Goal: Complete application form: Complete application form

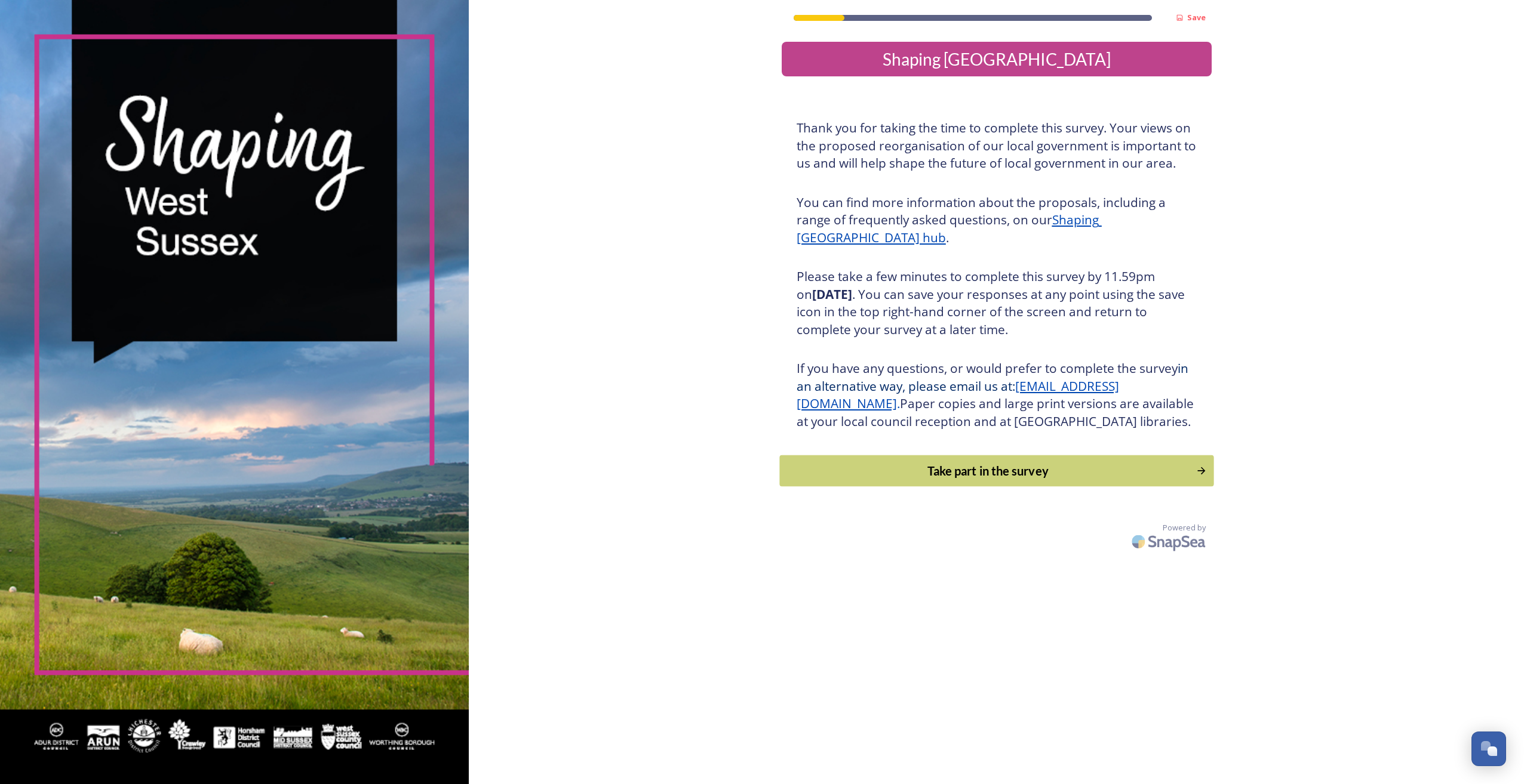
click at [958, 480] on div "Take part in the survey" at bounding box center [987, 471] width 403 height 18
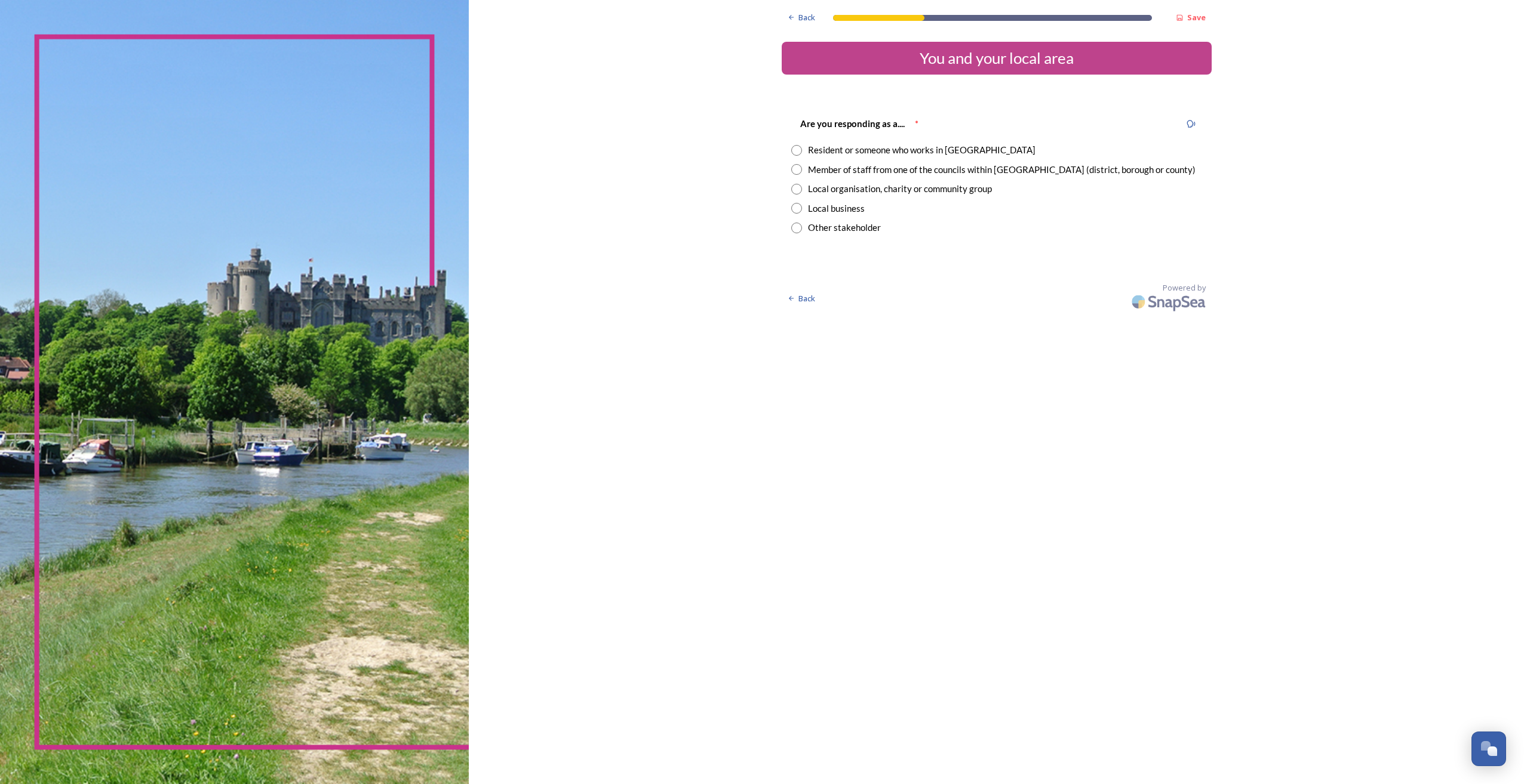
click at [803, 155] on div "Resident or someone who works in [GEOGRAPHIC_DATA]" at bounding box center [996, 150] width 411 height 13
radio input "true"
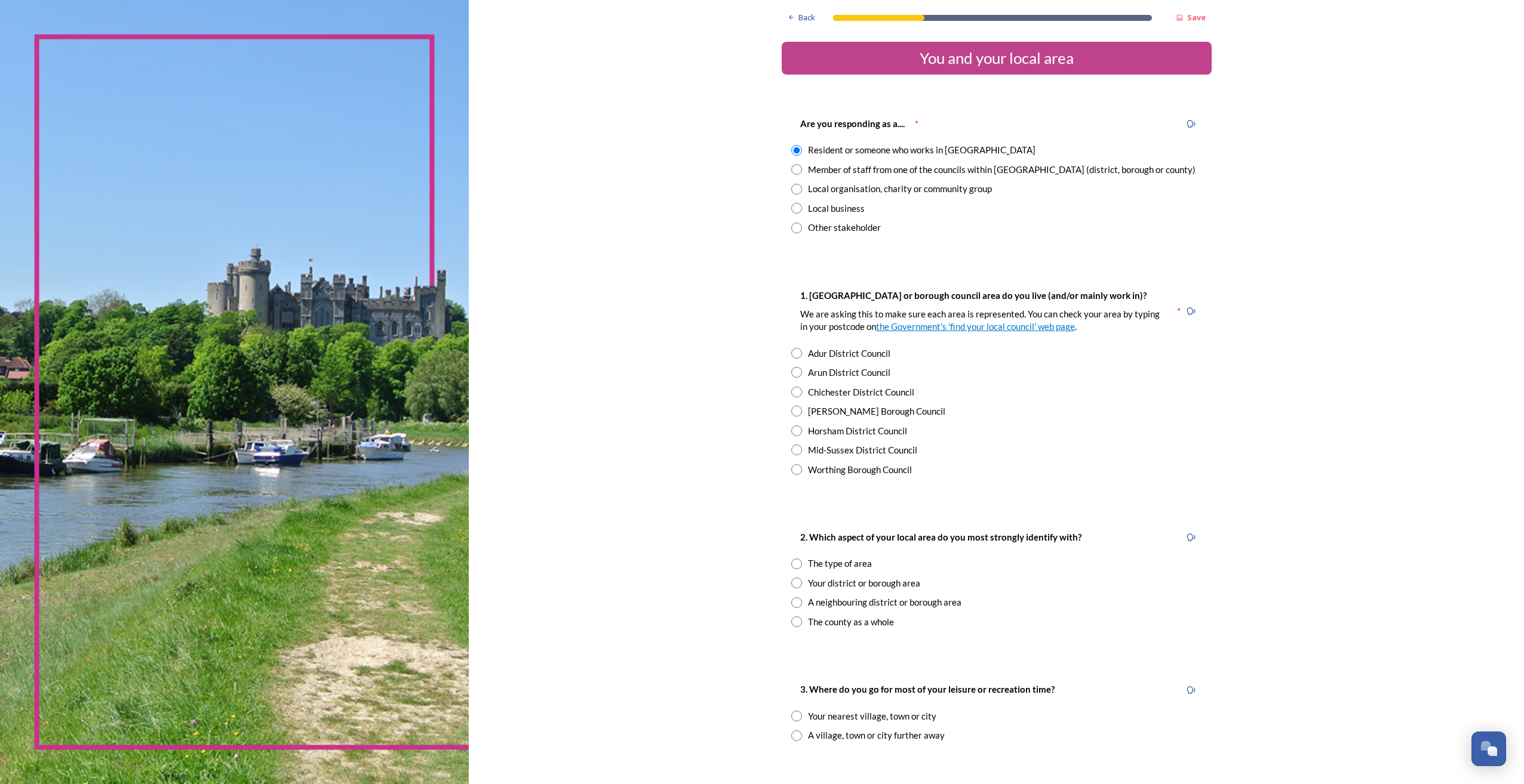
click at [791, 412] on input "radio" at bounding box center [796, 411] width 10 height 10
radio input "true"
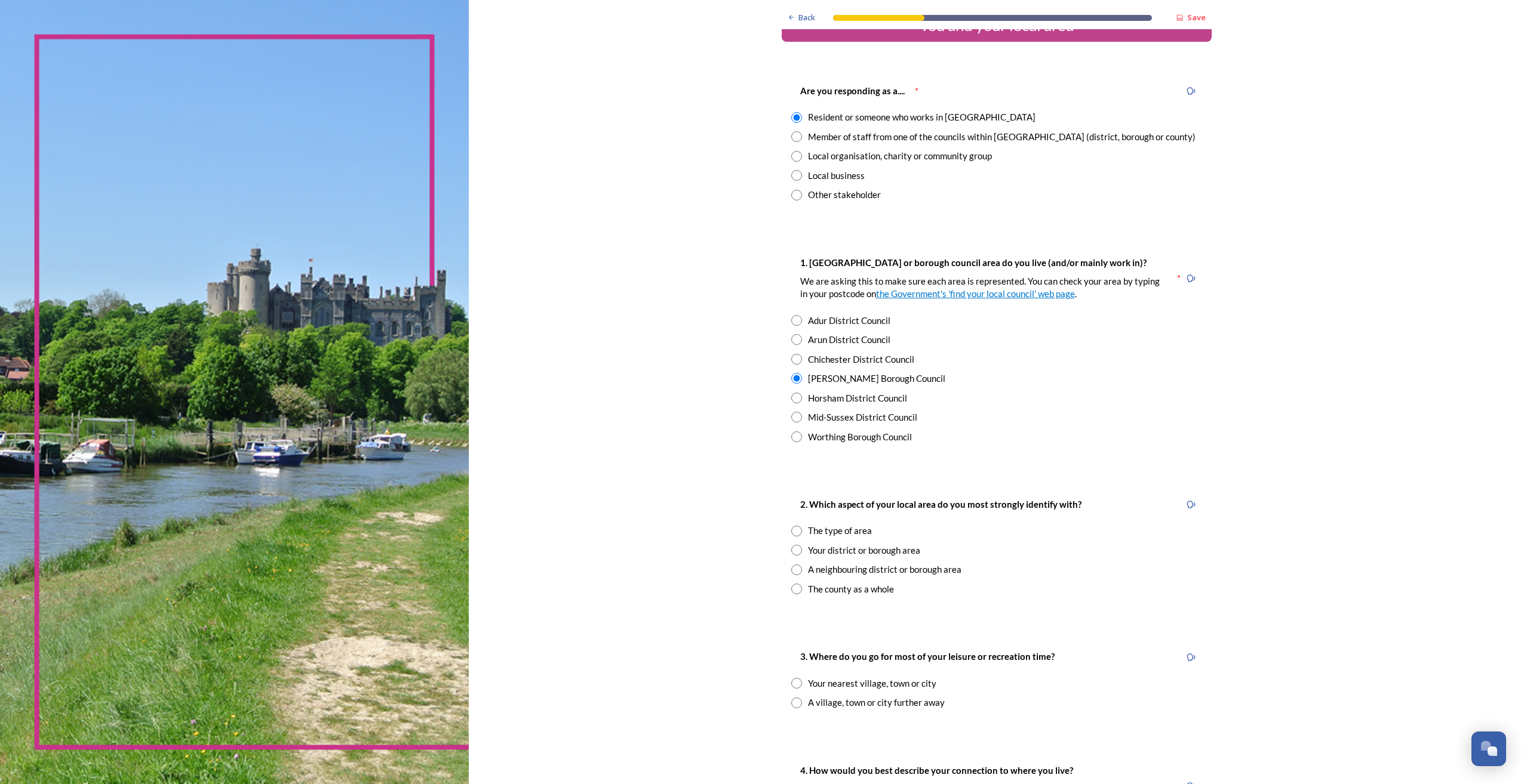
scroll to position [60, 0]
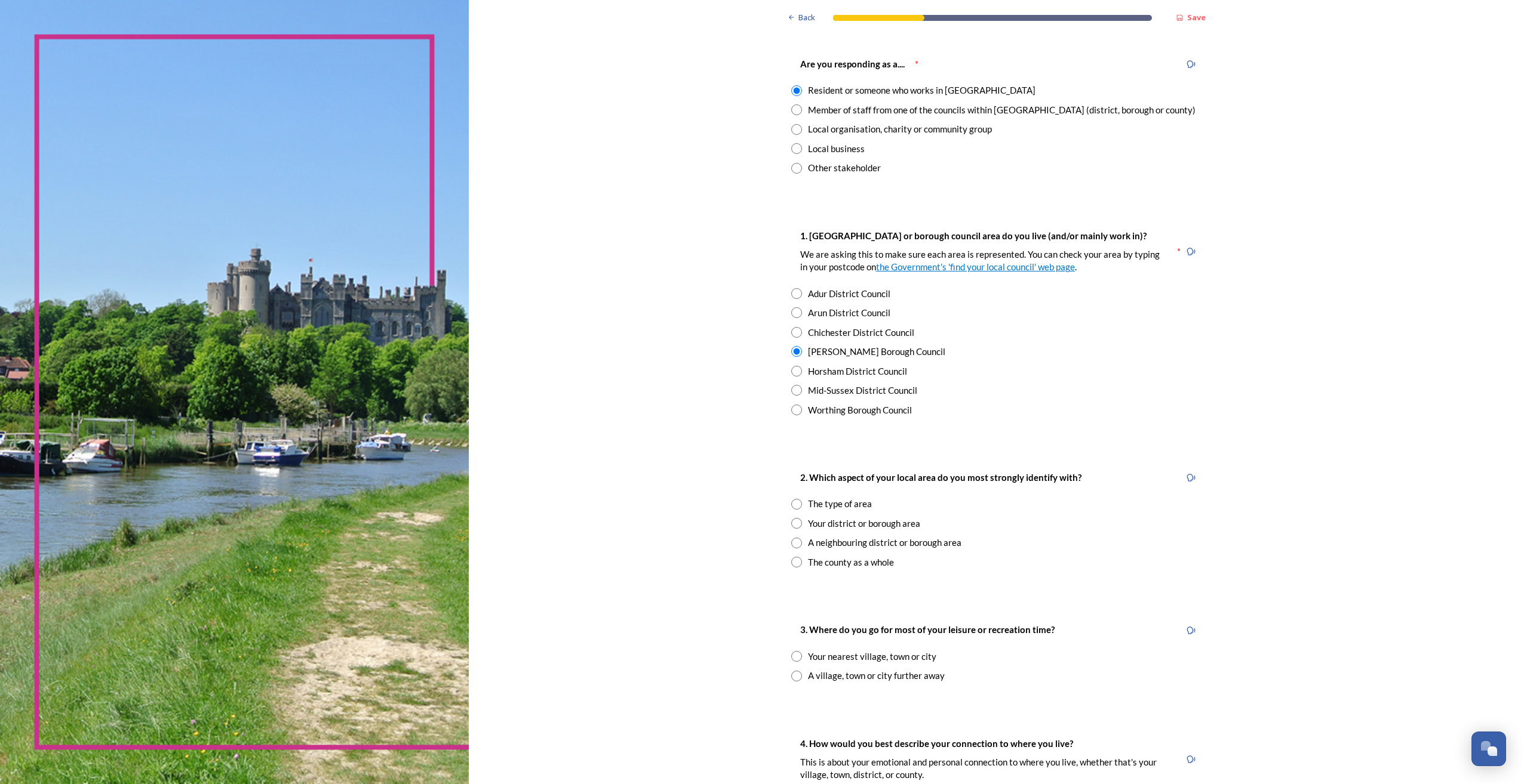
click at [796, 521] on input "radio" at bounding box center [796, 523] width 10 height 10
radio input "true"
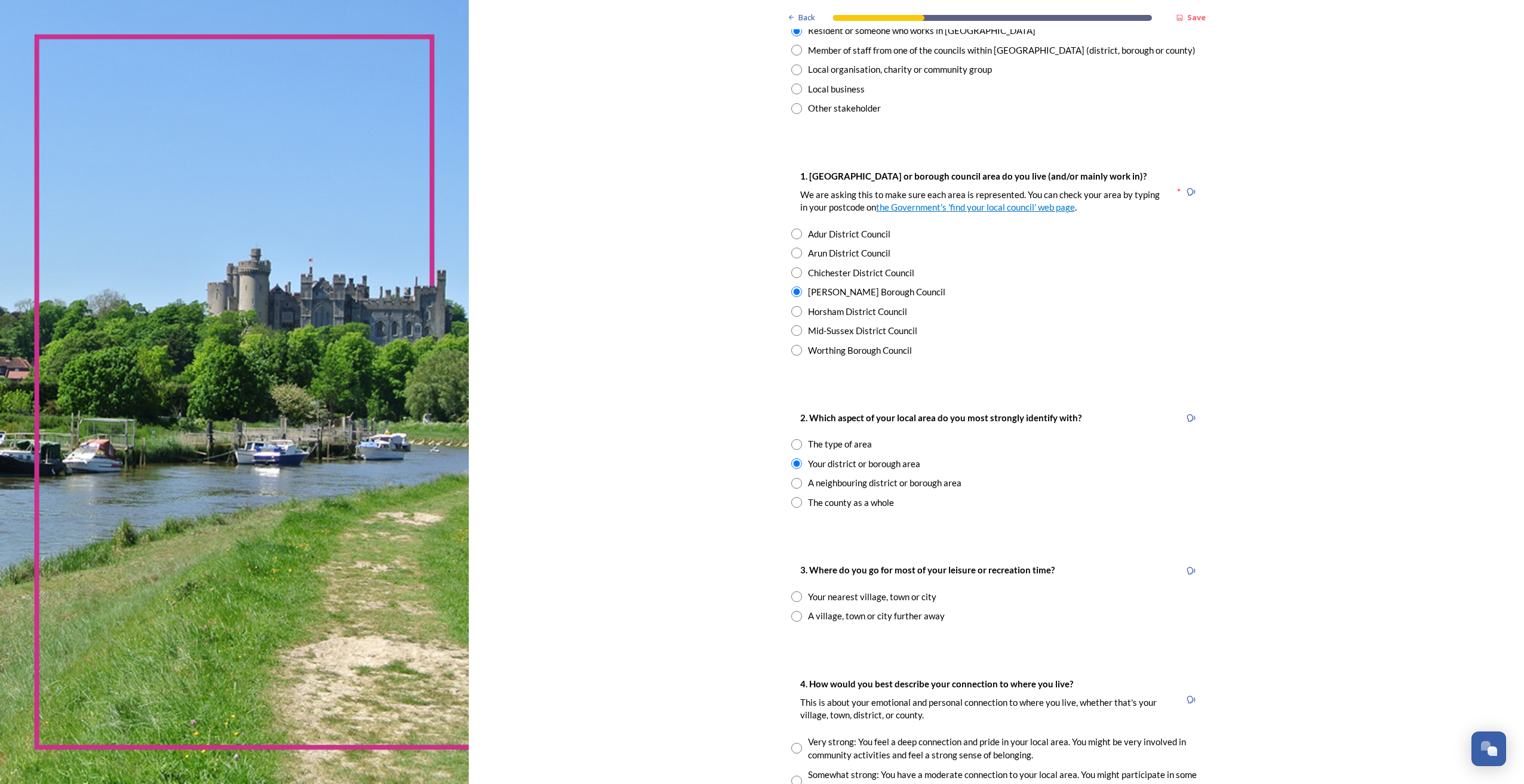
click at [793, 595] on input "radio" at bounding box center [796, 597] width 10 height 10
radio input "true"
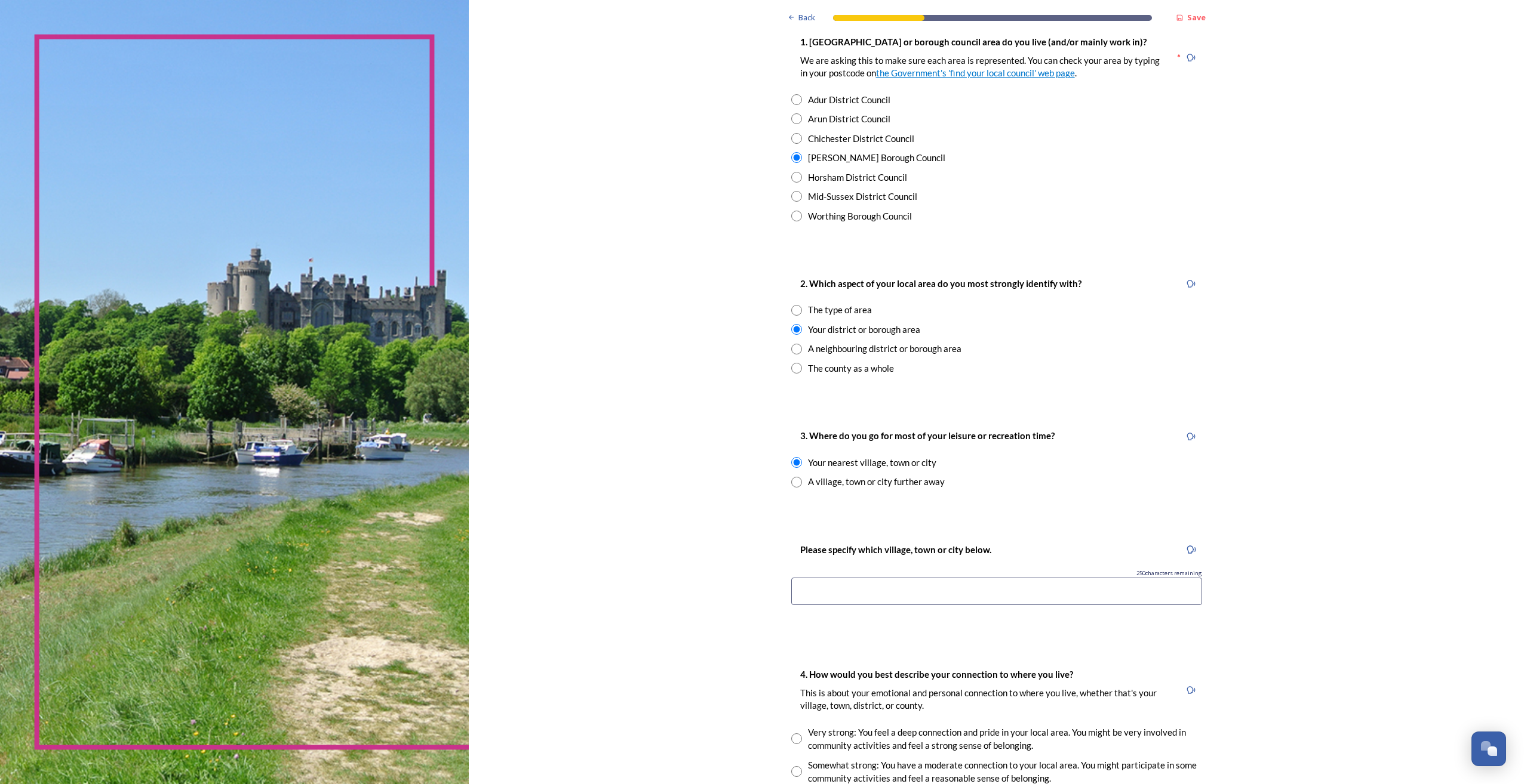
scroll to position [298, 0]
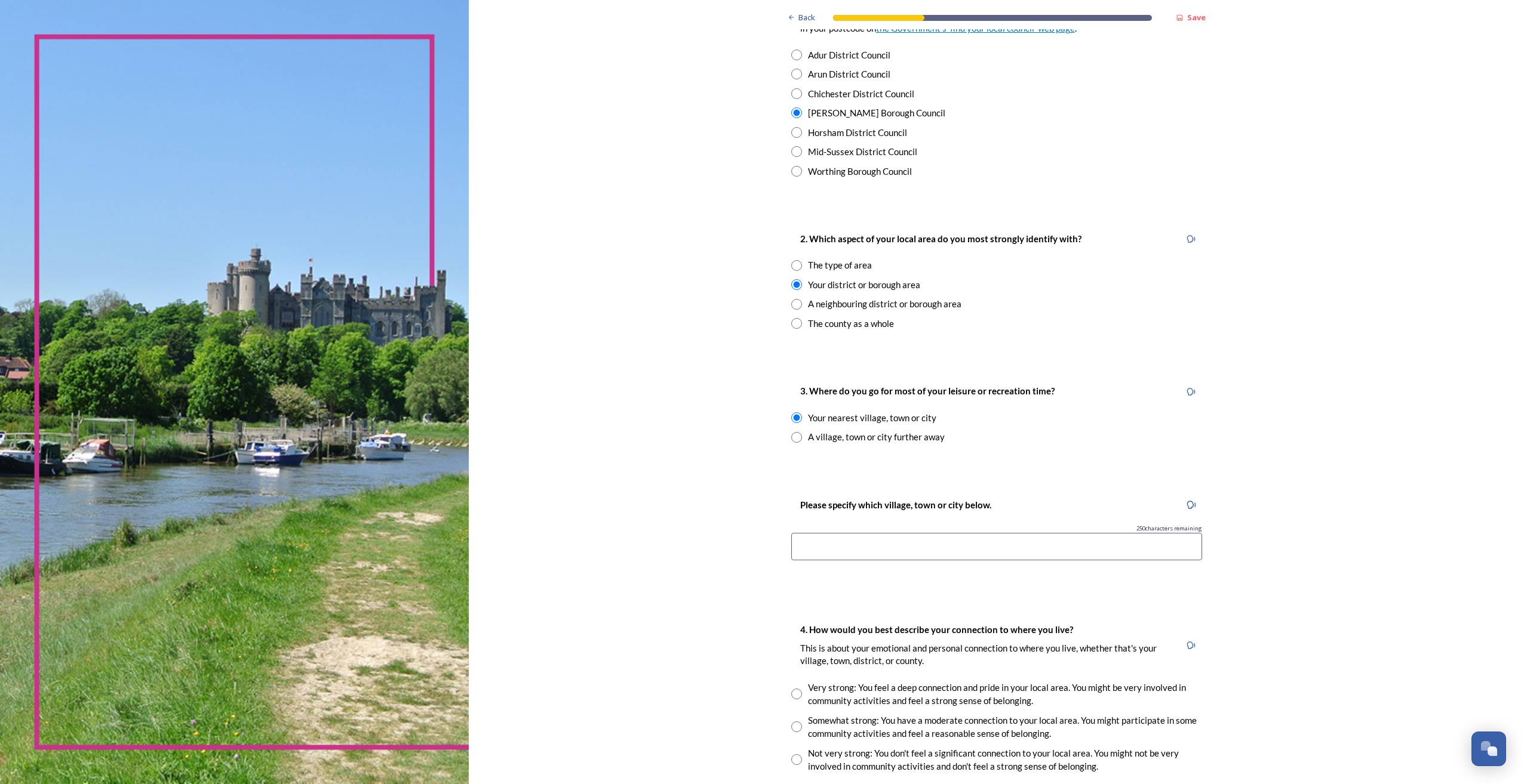
click at [1008, 550] on input at bounding box center [996, 546] width 411 height 28
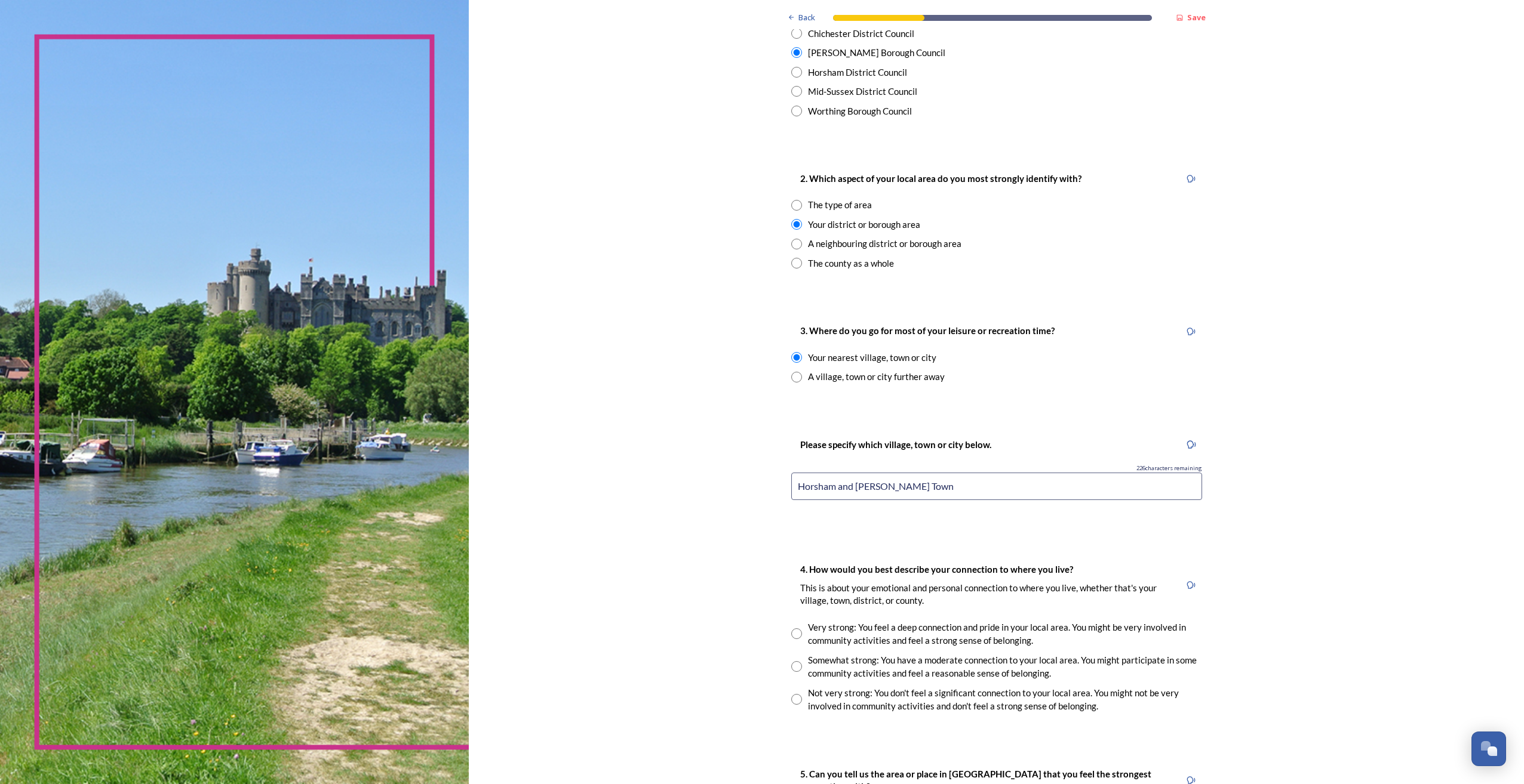
scroll to position [417, 0]
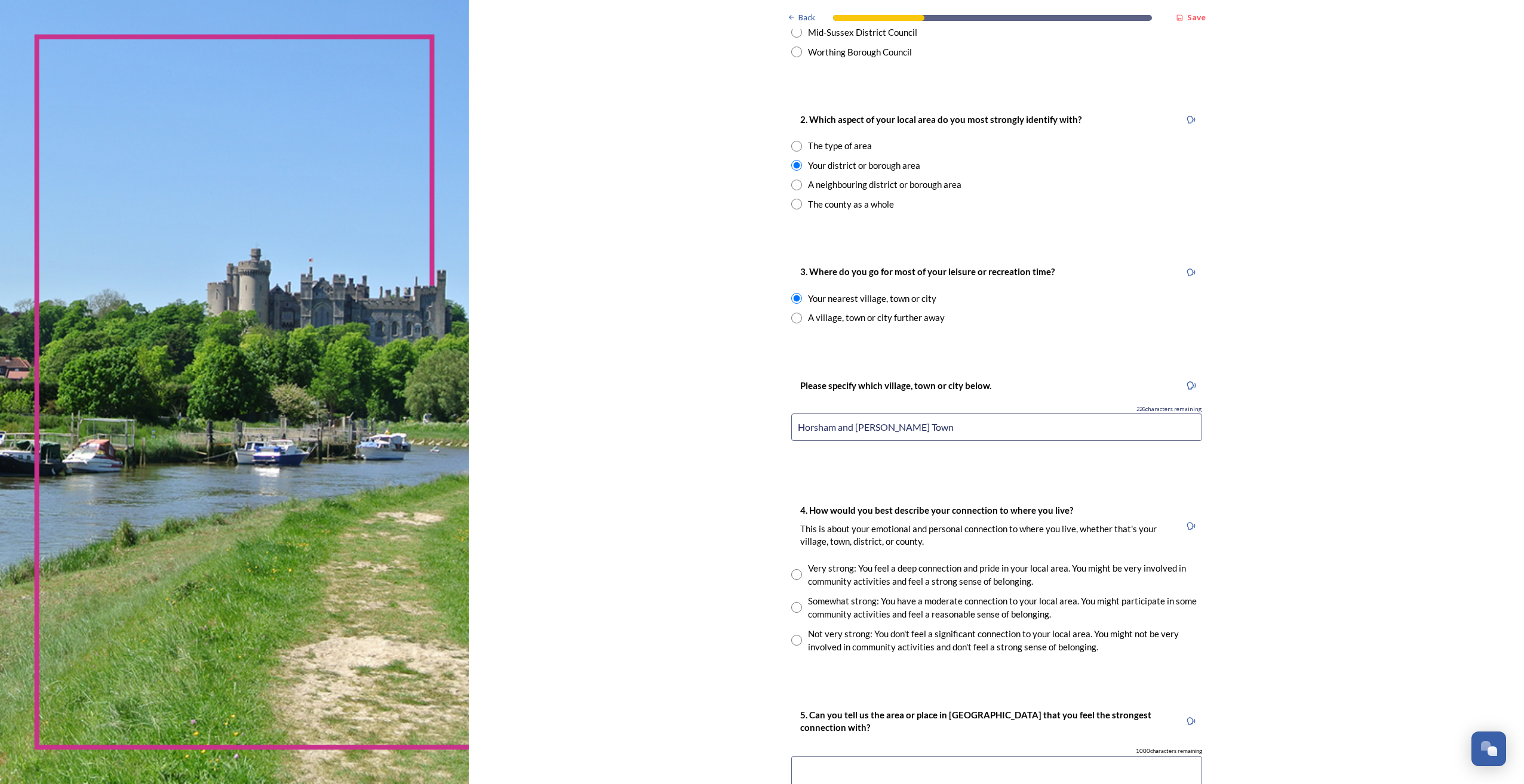
type input "Horsham and [PERSON_NAME] Town"
click at [792, 611] on input "radio" at bounding box center [796, 607] width 10 height 10
radio input "true"
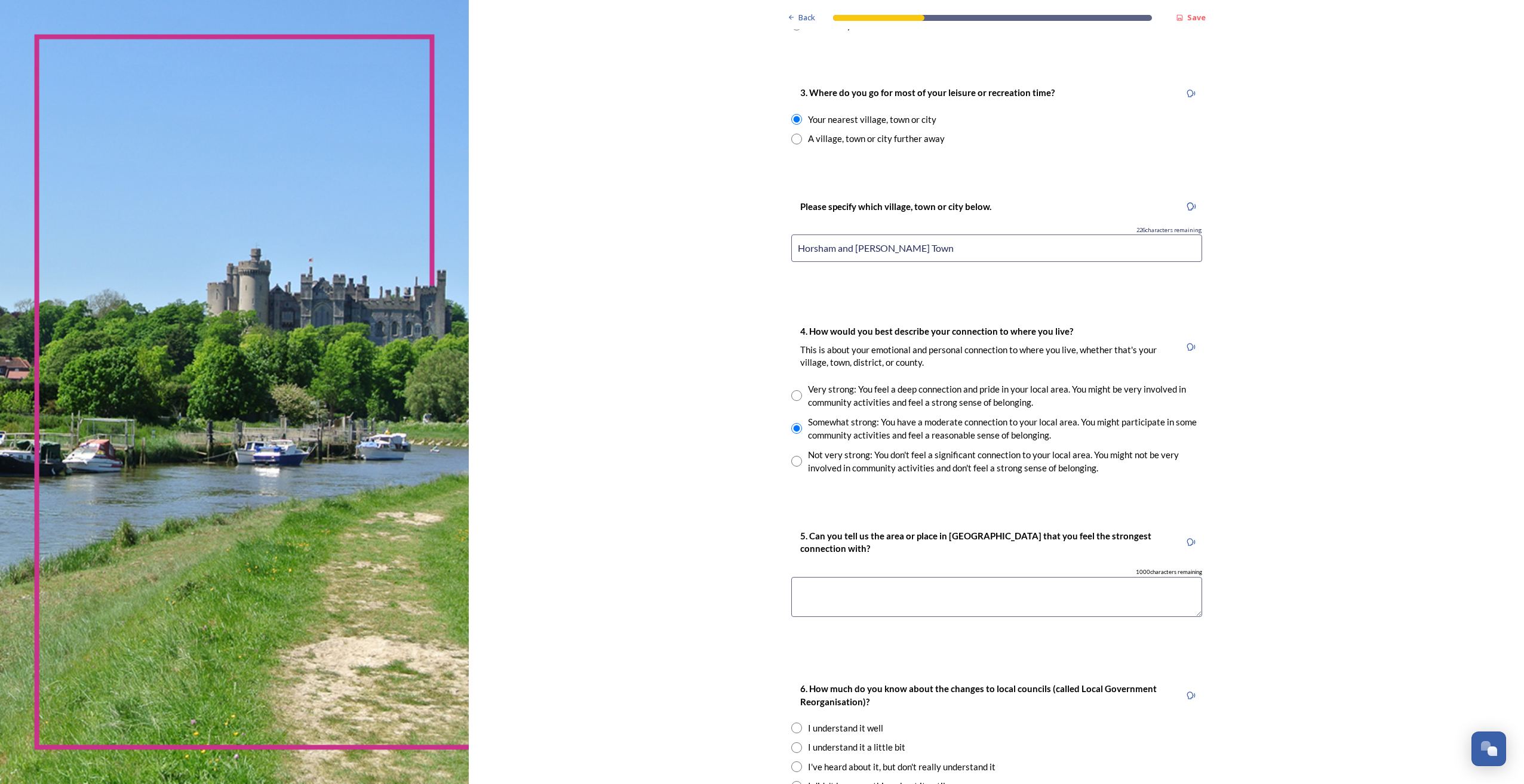
scroll to position [656, 0]
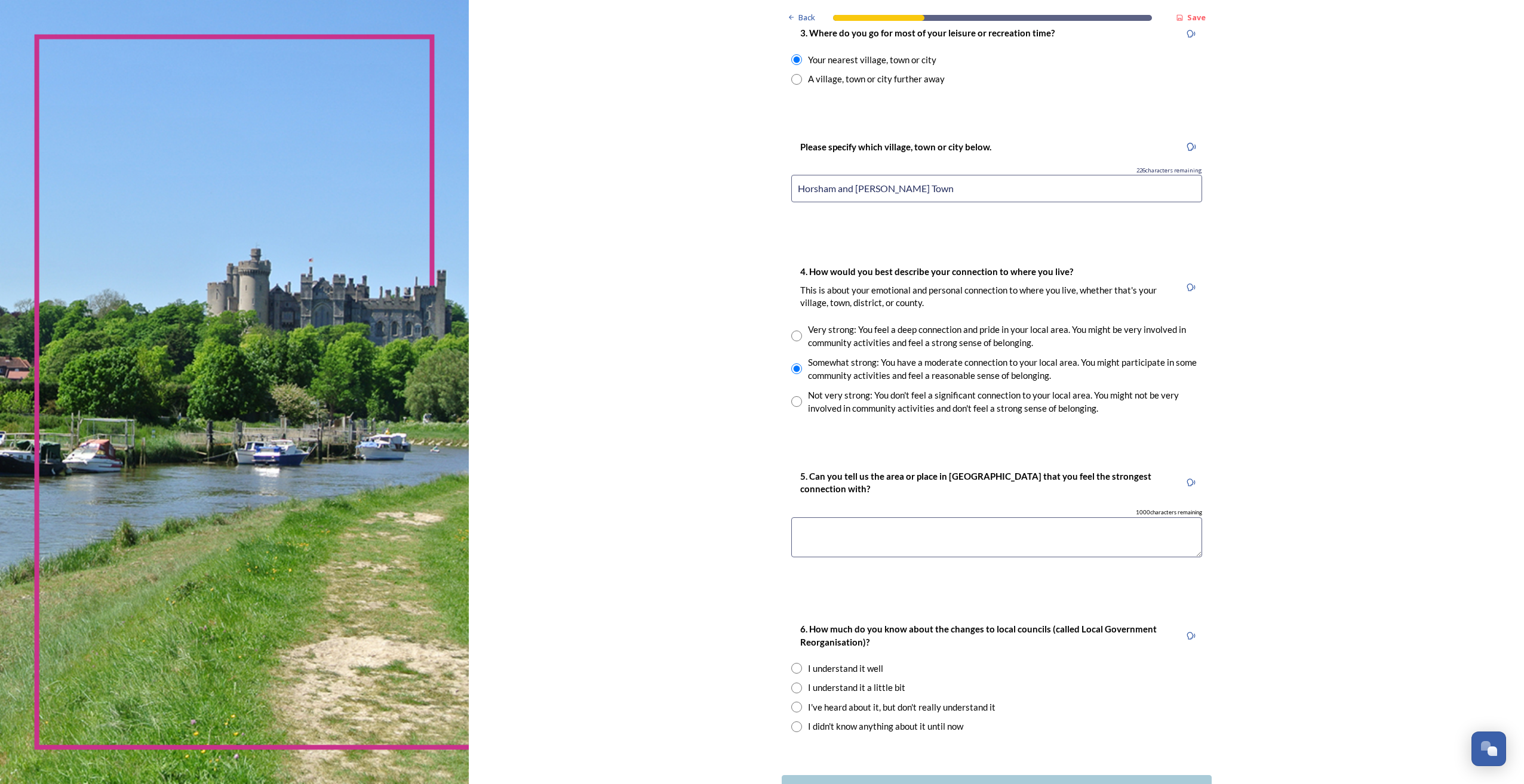
click at [903, 531] on textarea at bounding box center [996, 537] width 411 height 40
click at [871, 529] on textarea "Horsham - My home, where I grew up" at bounding box center [996, 537] width 411 height 40
drag, startPoint x: 877, startPoint y: 530, endPoint x: 837, endPoint y: 532, distance: 40.0
click at [837, 532] on textarea "Horsham - My home, where I grew up" at bounding box center [996, 537] width 411 height 40
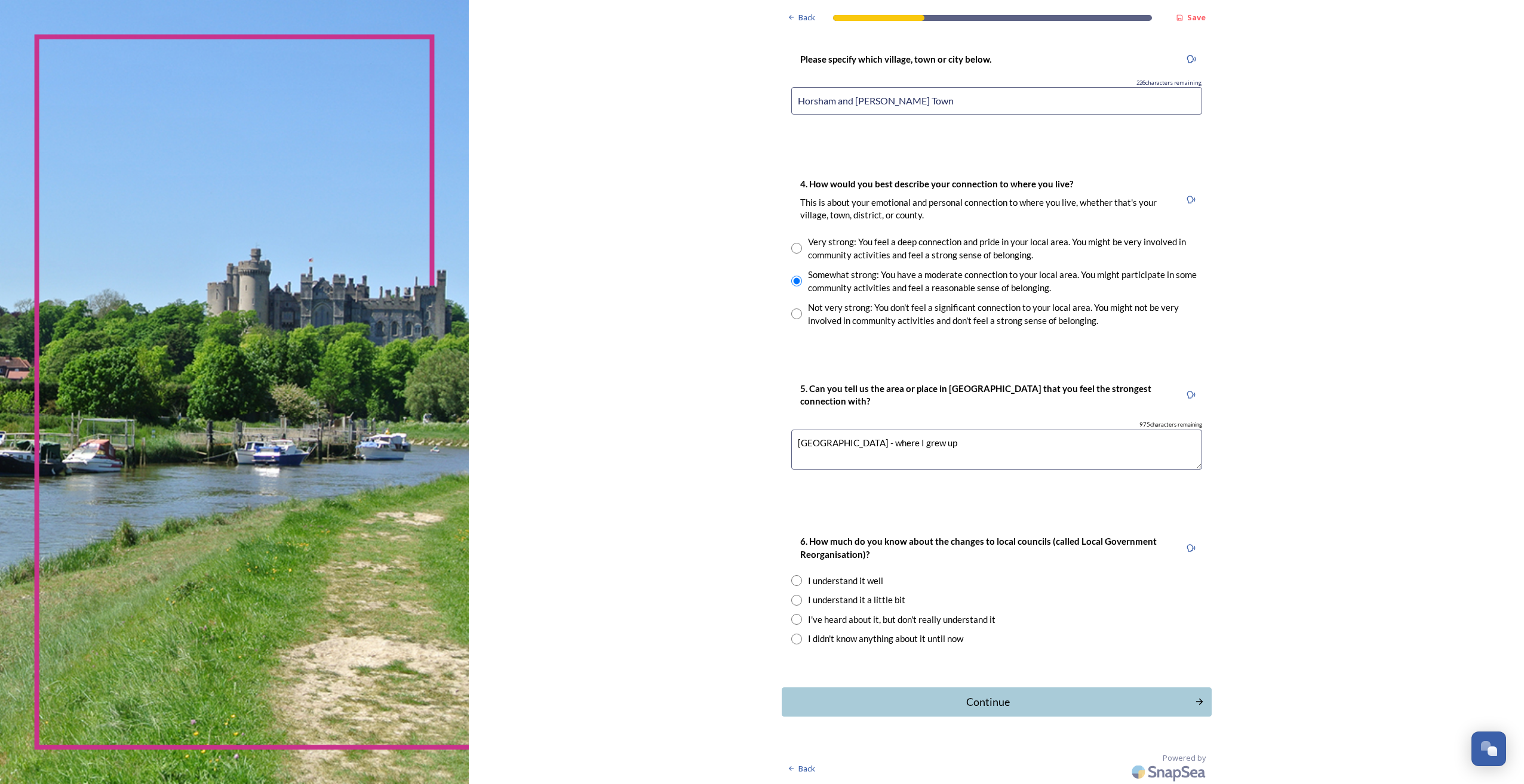
scroll to position [746, 0]
type textarea "[GEOGRAPHIC_DATA] - where I grew up"
click at [907, 624] on div "I've heard about it, but don't really understand it" at bounding box center [901, 618] width 187 height 13
radio input "true"
click at [867, 703] on div "Continue" at bounding box center [988, 700] width 404 height 16
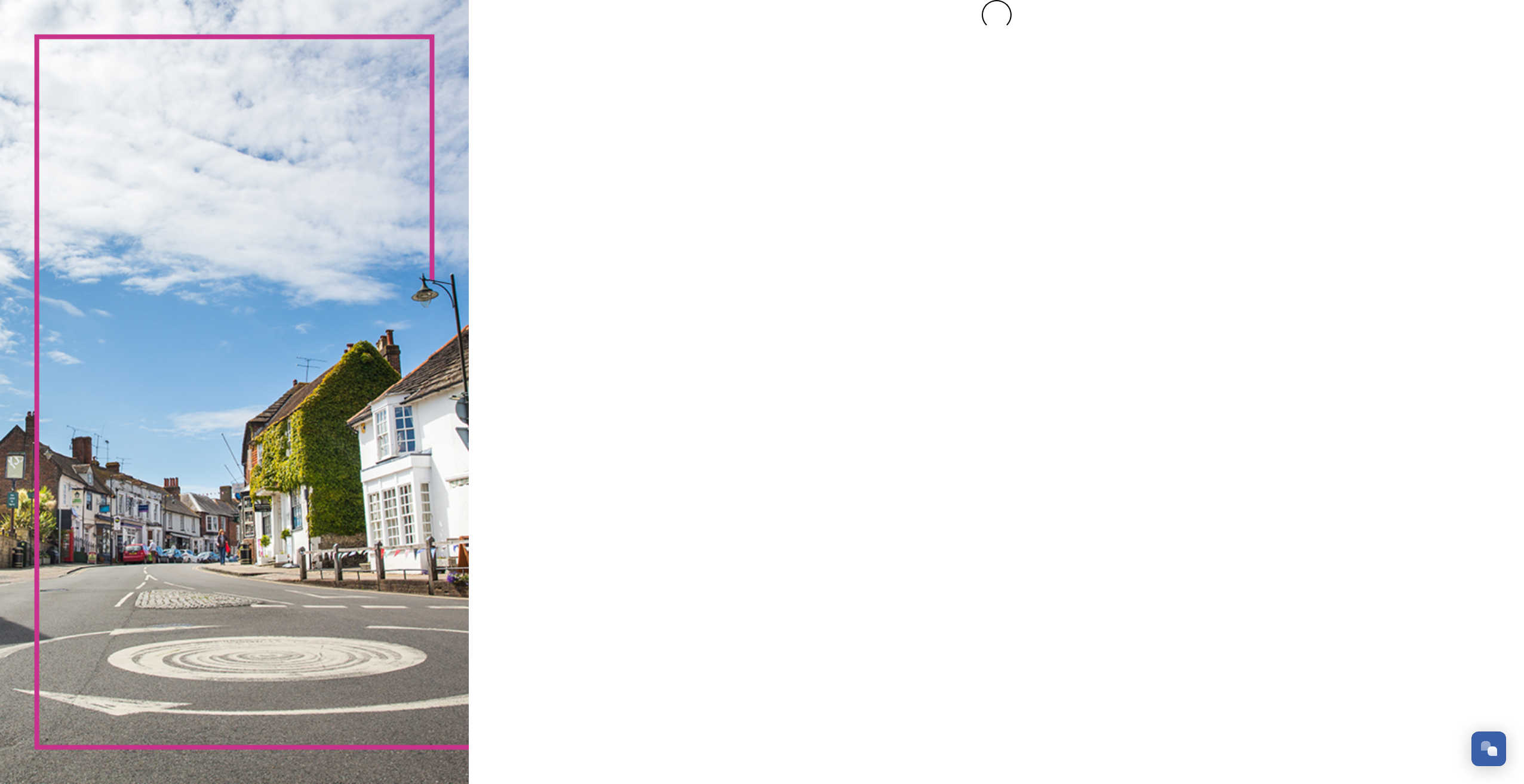
scroll to position [0, 0]
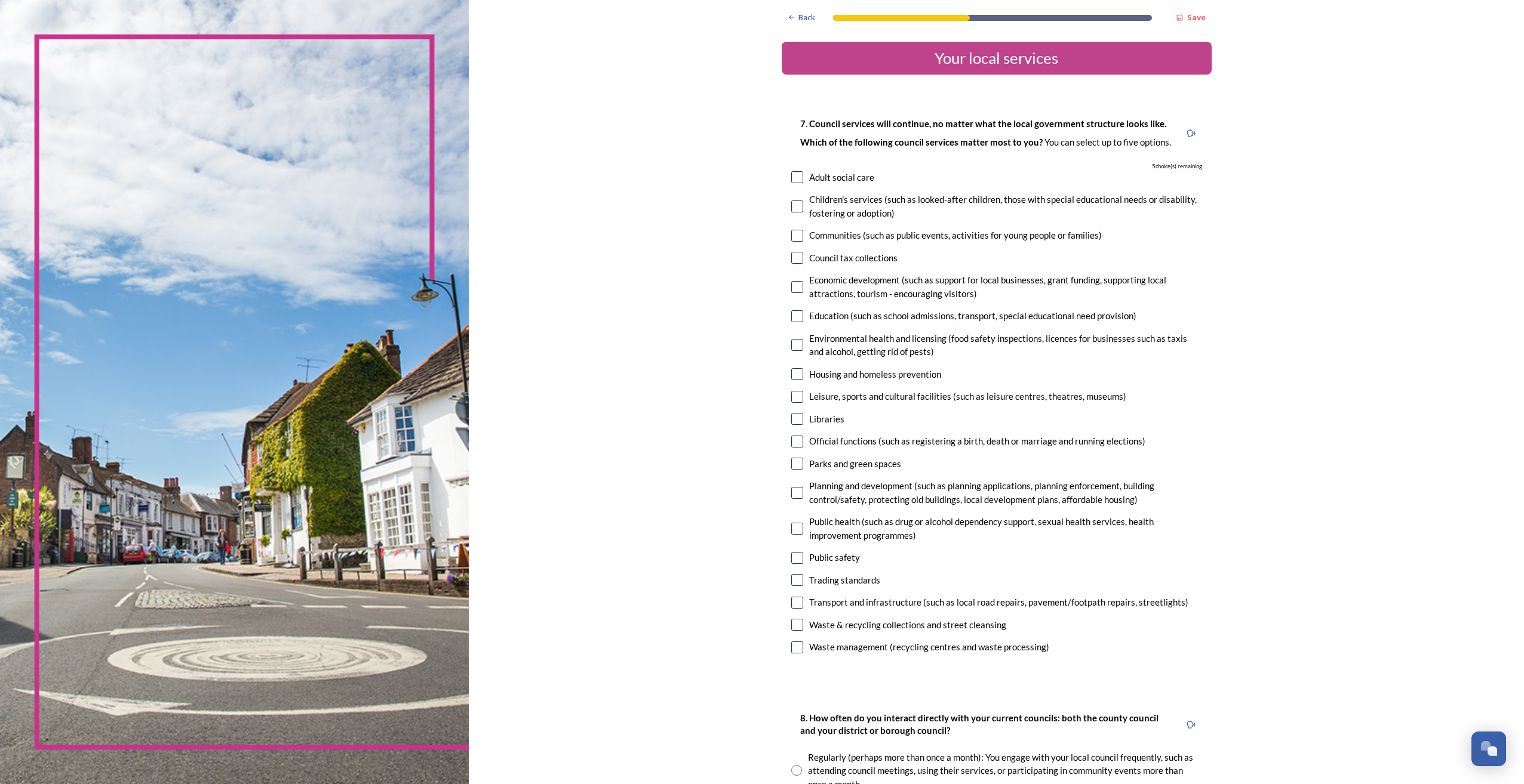
click at [793, 560] on input "checkbox" at bounding box center [797, 558] width 12 height 12
checkbox input "true"
click at [791, 620] on input "checkbox" at bounding box center [797, 625] width 12 height 12
checkbox input "true"
click at [799, 604] on div "Transport and infrastructure (such as local road repairs, pavement/footpath rep…" at bounding box center [996, 602] width 411 height 13
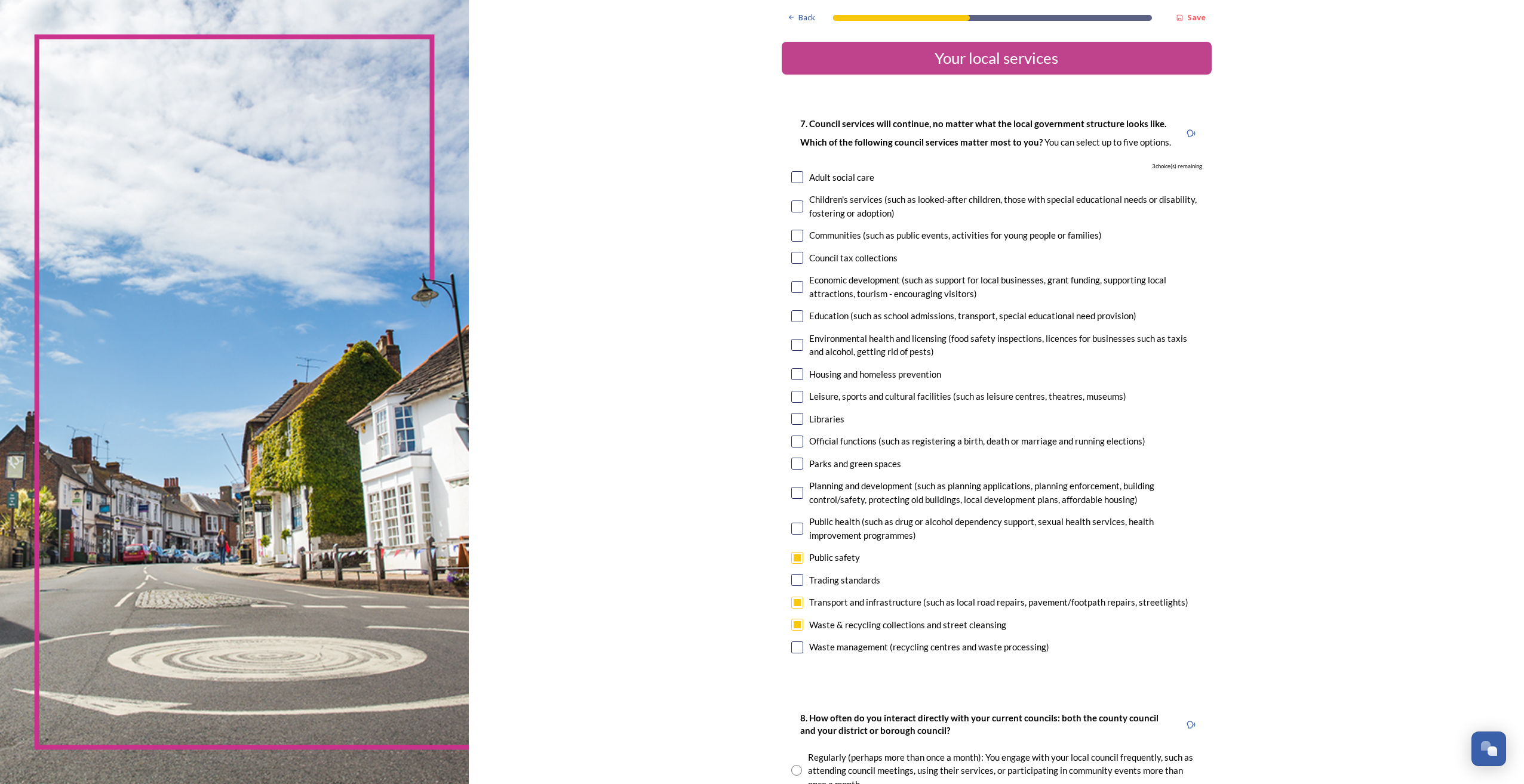
checkbox input "true"
click at [791, 393] on input "checkbox" at bounding box center [797, 397] width 12 height 12
checkbox input "true"
click at [791, 527] on input "checkbox" at bounding box center [797, 529] width 12 height 12
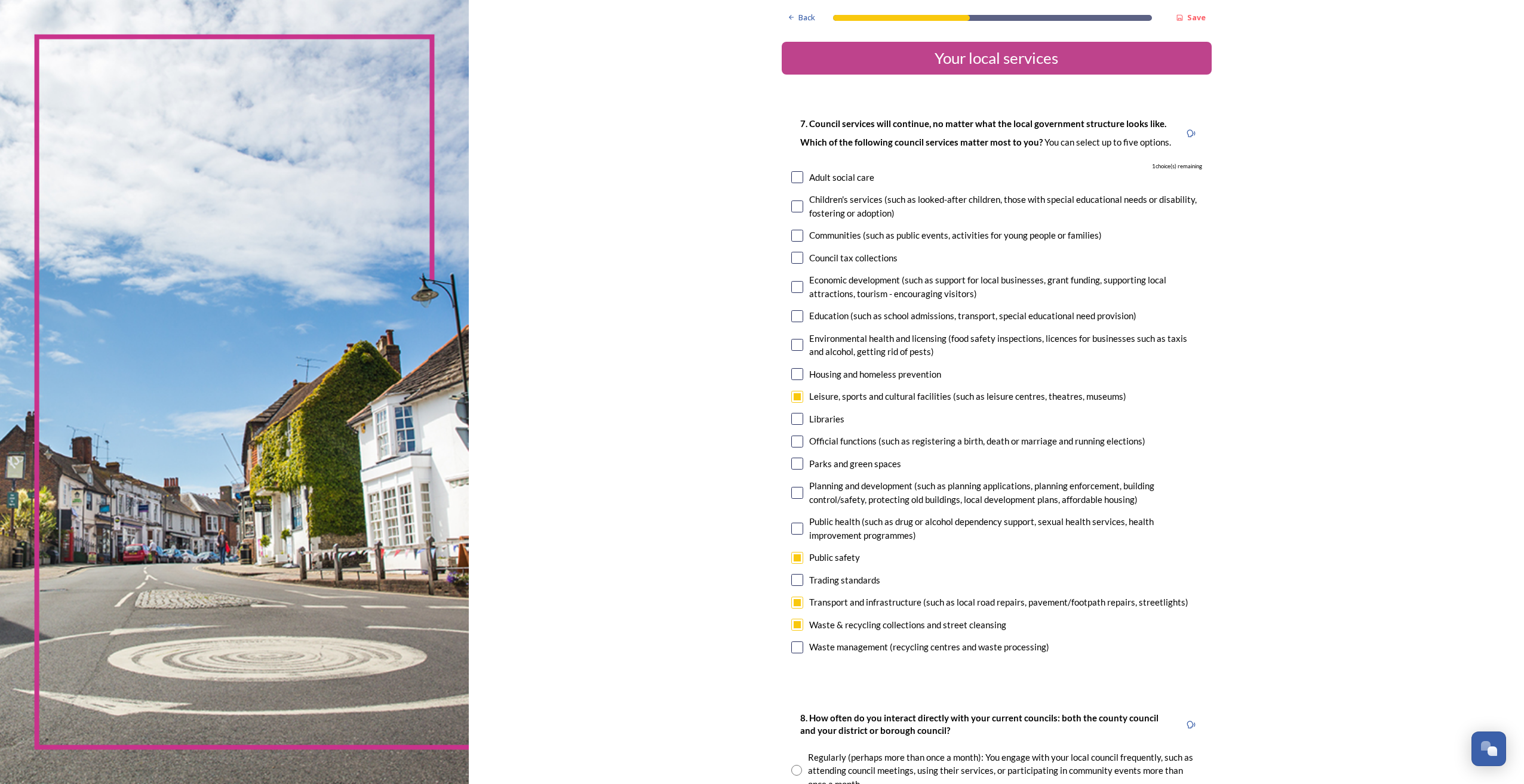
click at [793, 529] on input "checkbox" at bounding box center [797, 529] width 12 height 12
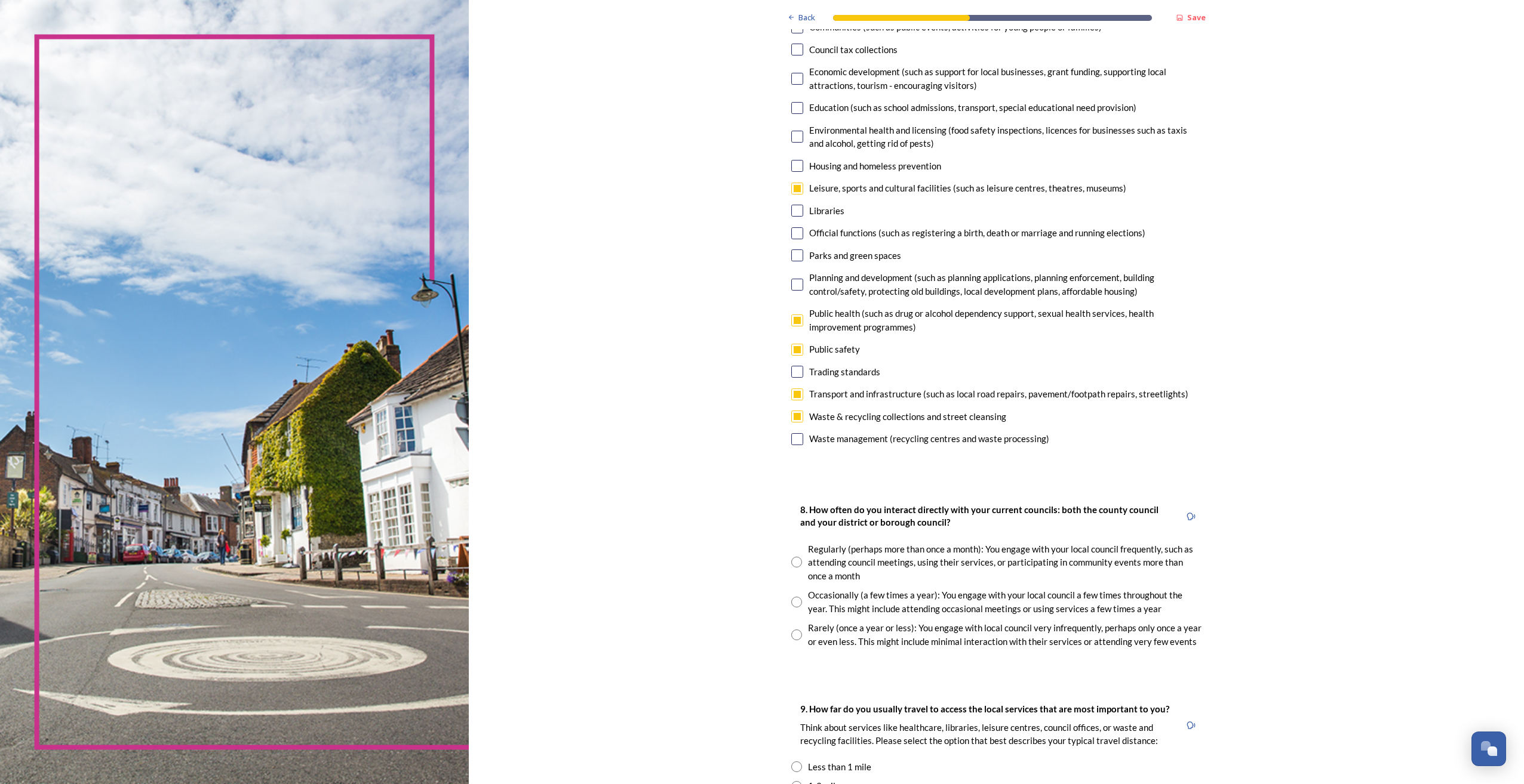
scroll to position [179, 0]
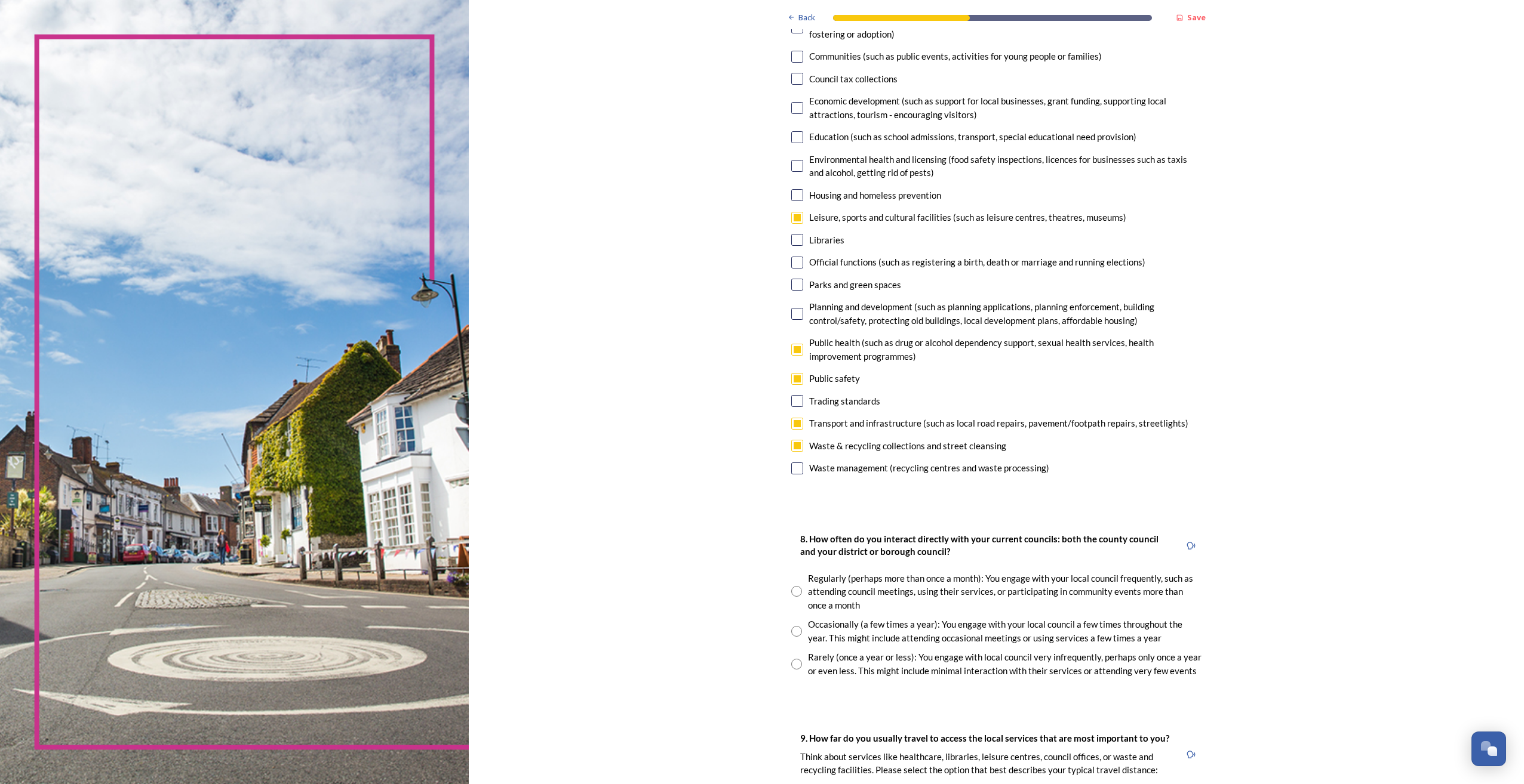
click at [793, 351] on input "checkbox" at bounding box center [797, 349] width 12 height 12
click at [793, 349] on input "checkbox" at bounding box center [797, 349] width 12 height 12
checkbox input "true"
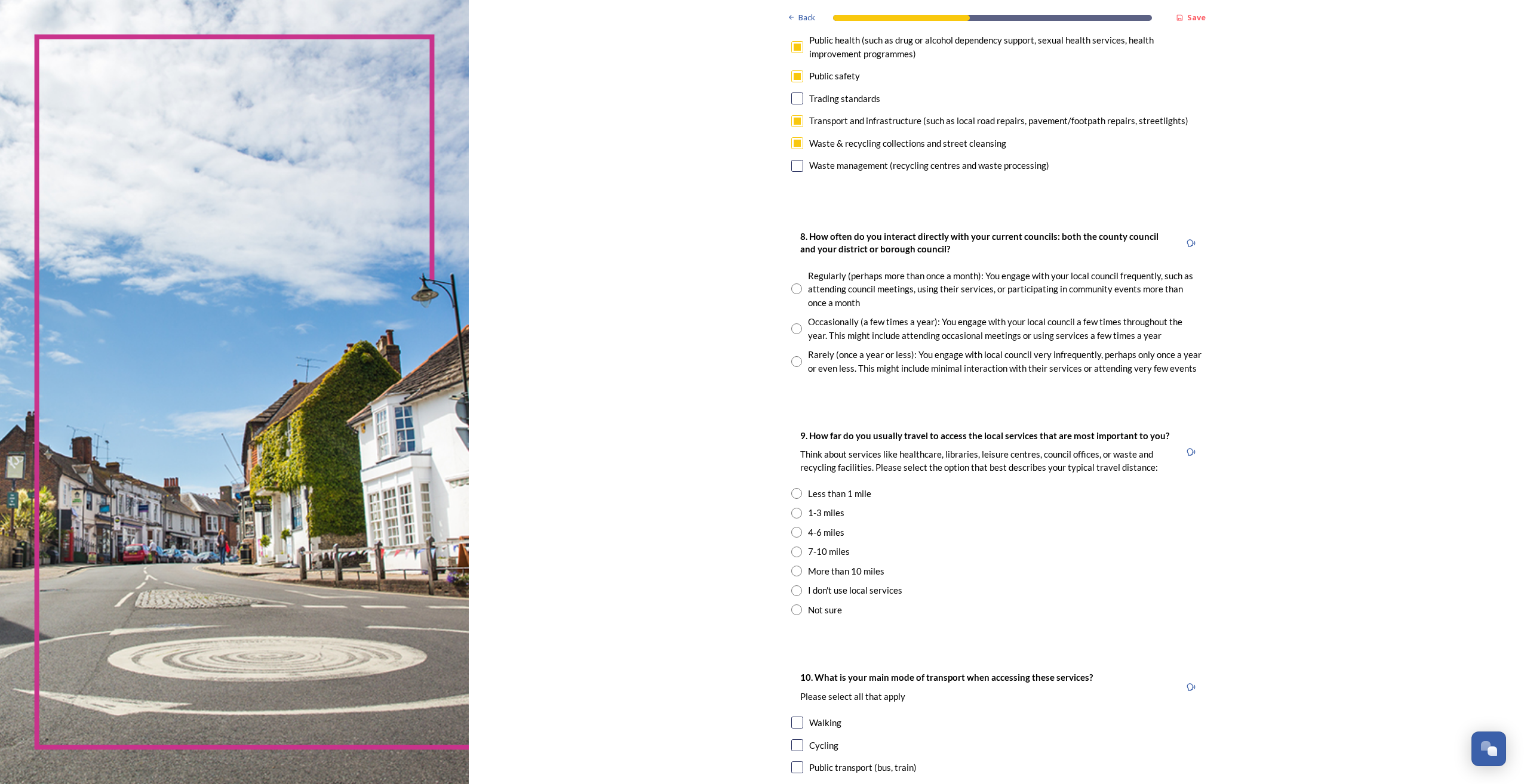
scroll to position [477, 0]
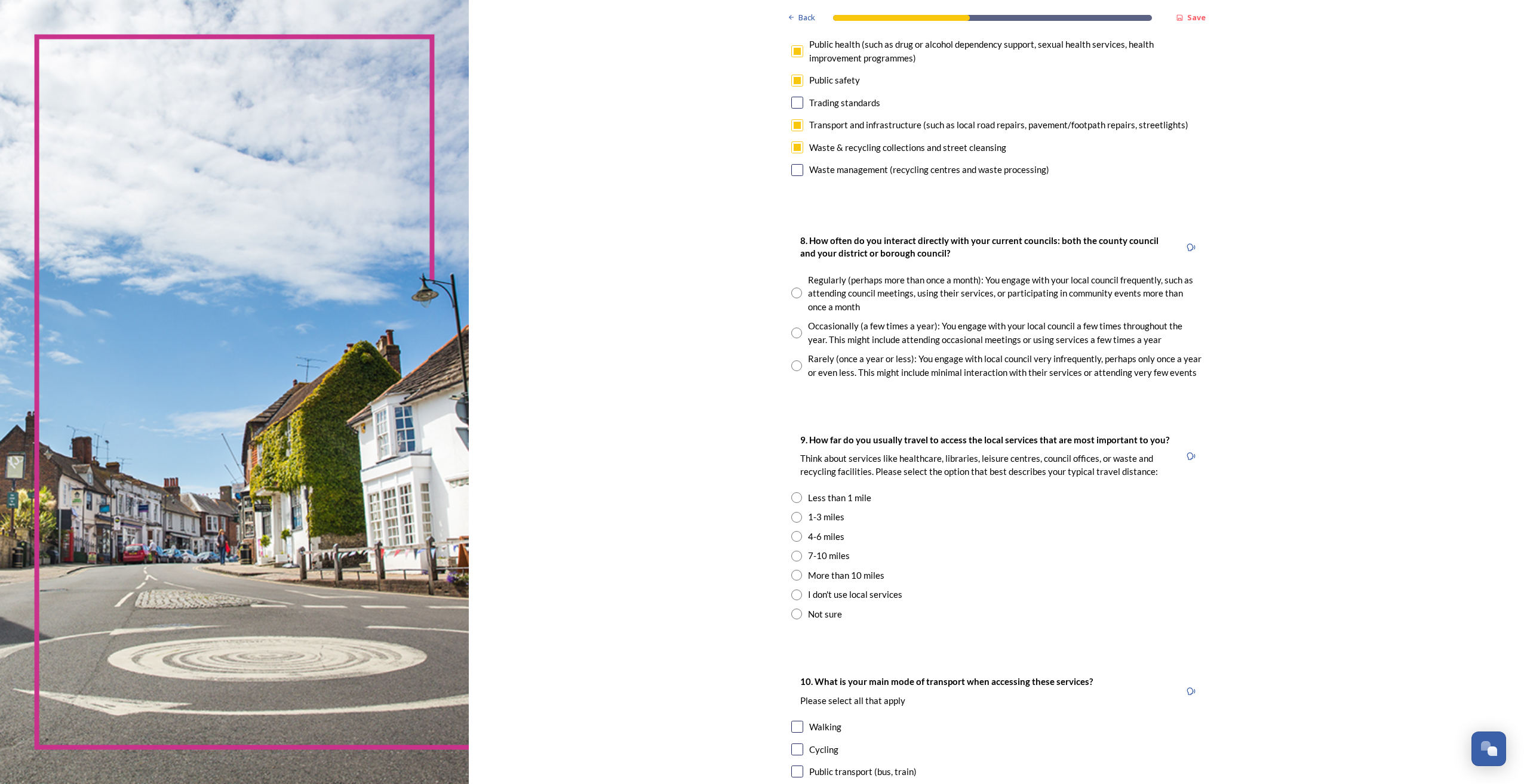
click at [798, 326] on div "Occasionally (a few times a year): You engage with your local council a few tim…" at bounding box center [996, 333] width 411 height 27
radio input "true"
click at [792, 365] on input "radio" at bounding box center [796, 366] width 10 height 10
radio input "true"
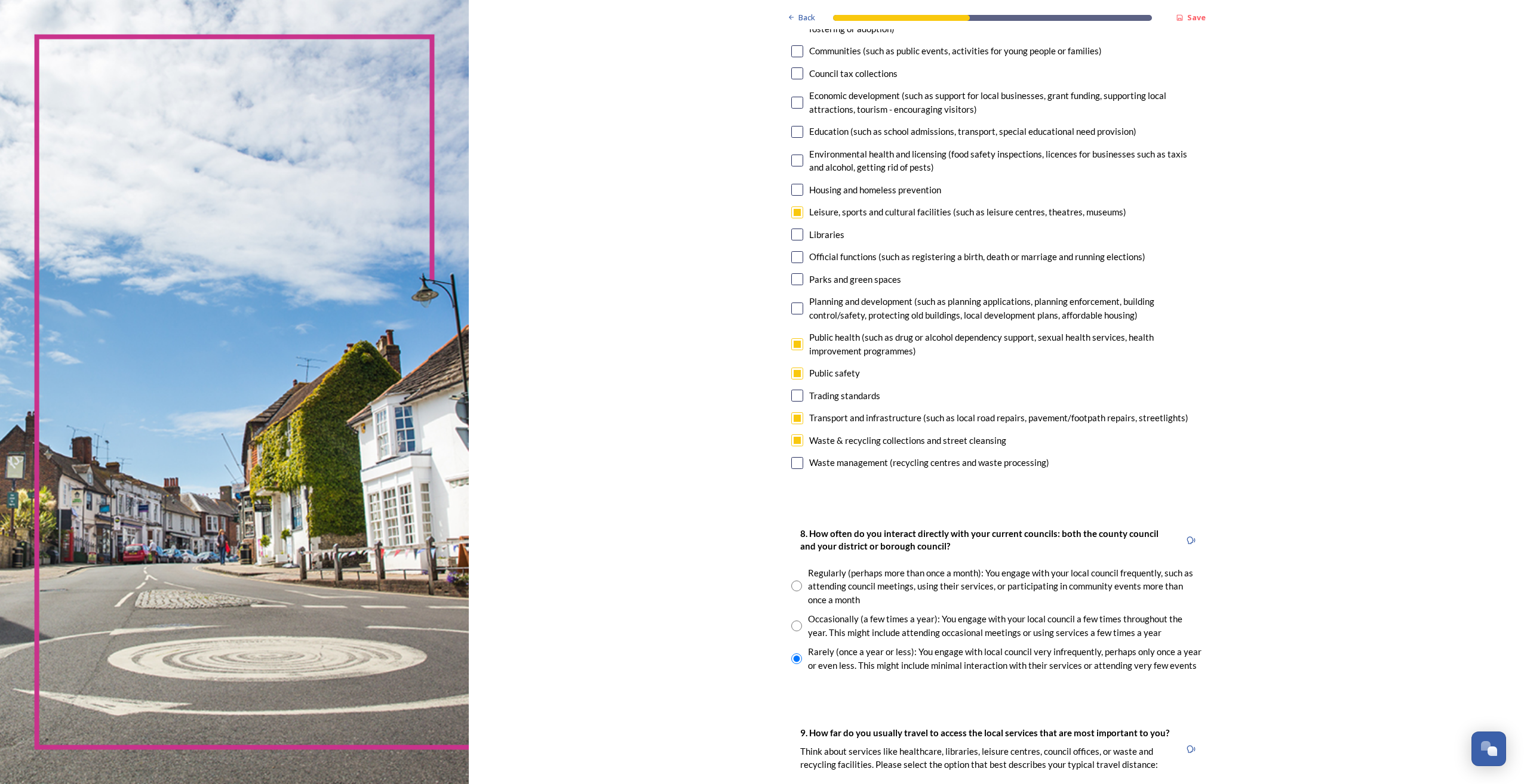
scroll to position [0, 0]
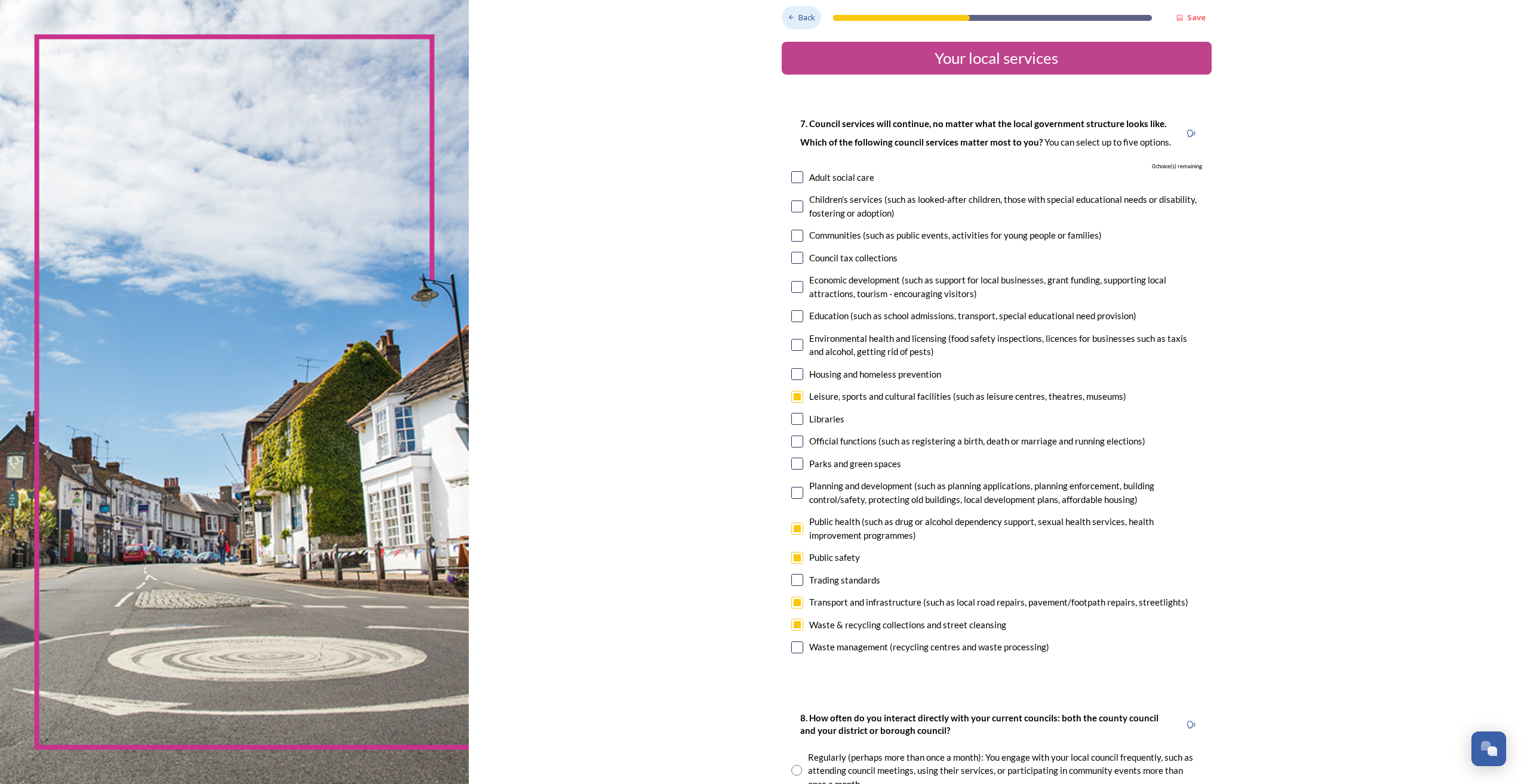
click at [804, 22] on span "Back" at bounding box center [807, 17] width 16 height 11
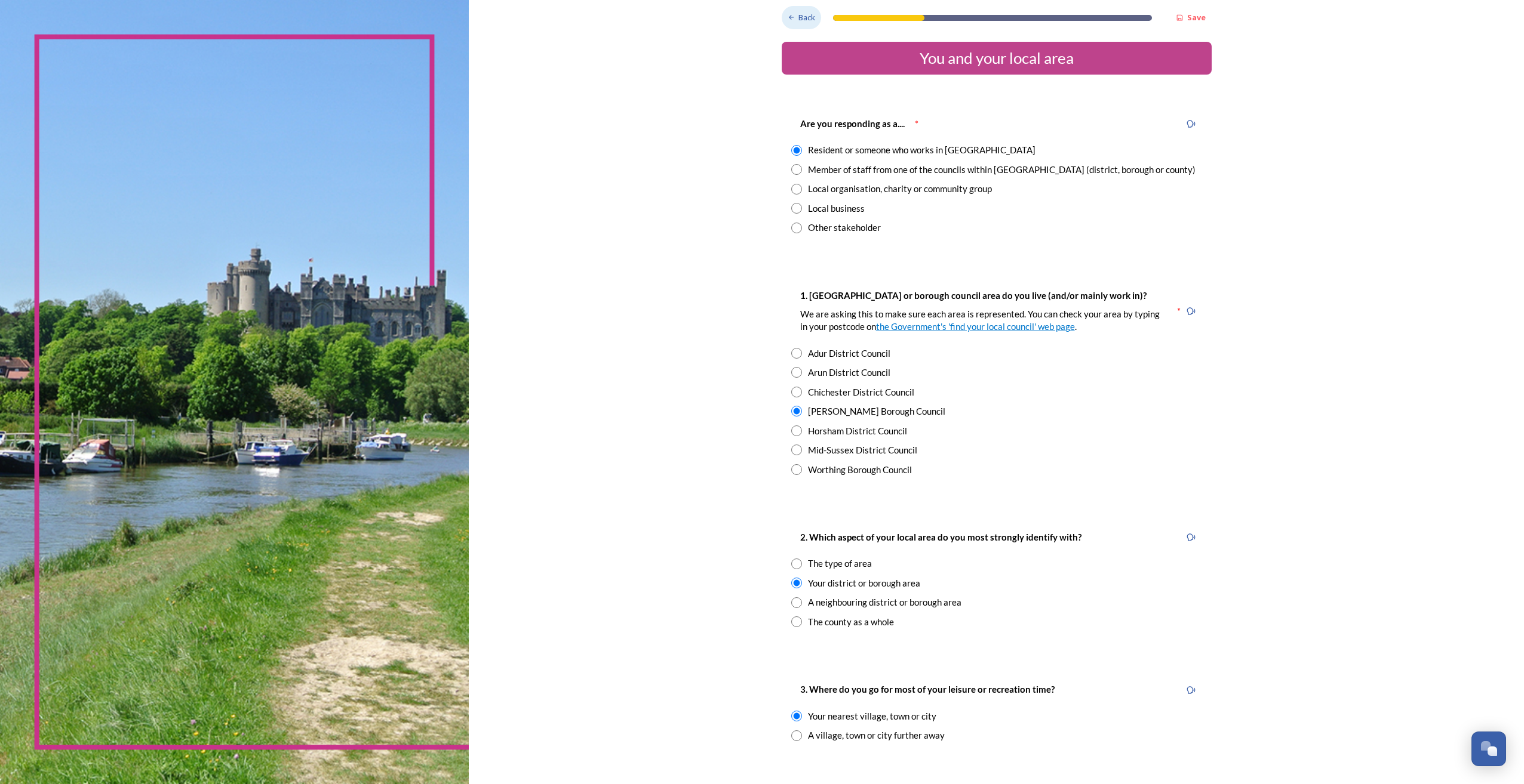
click at [803, 22] on span "Back" at bounding box center [807, 17] width 16 height 11
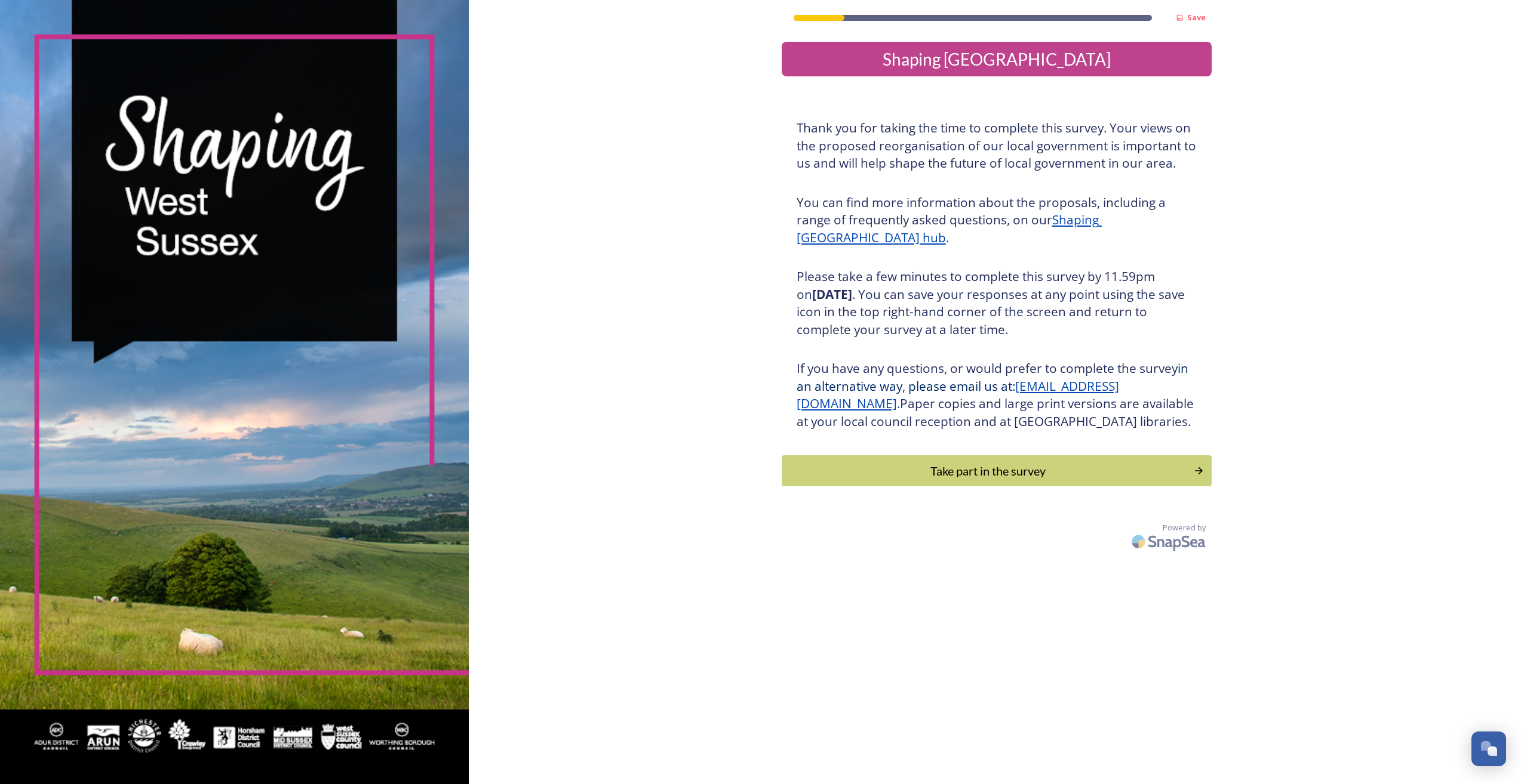
click at [803, 22] on div "Save" at bounding box center [996, 14] width 430 height 29
click at [942, 480] on div "Take part in the survey" at bounding box center [987, 471] width 403 height 18
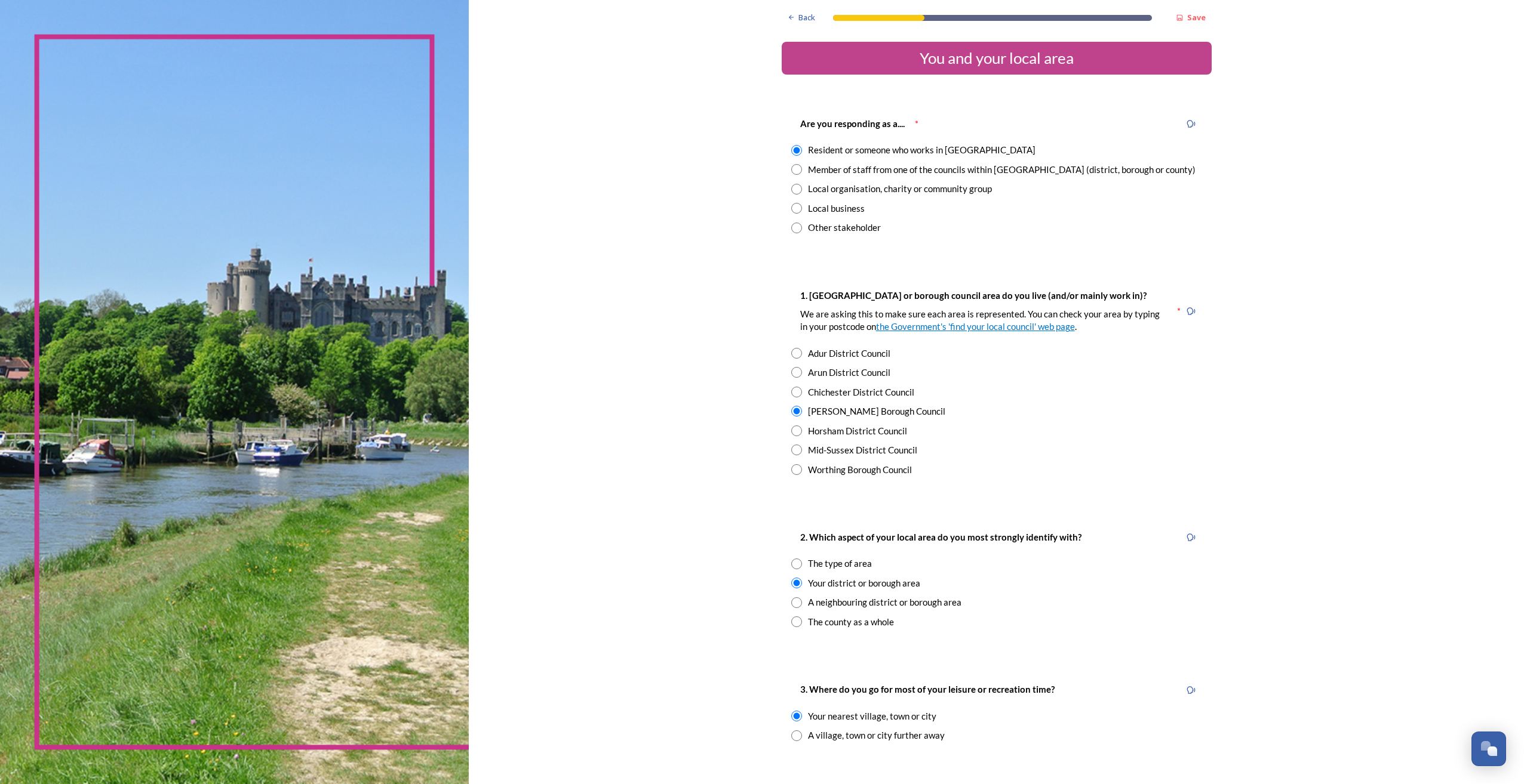
click at [914, 169] on div "Member of staff from one of the councils within [GEOGRAPHIC_DATA] (district, bo…" at bounding box center [1002, 170] width 388 height 13
radio input "false"
radio input "true"
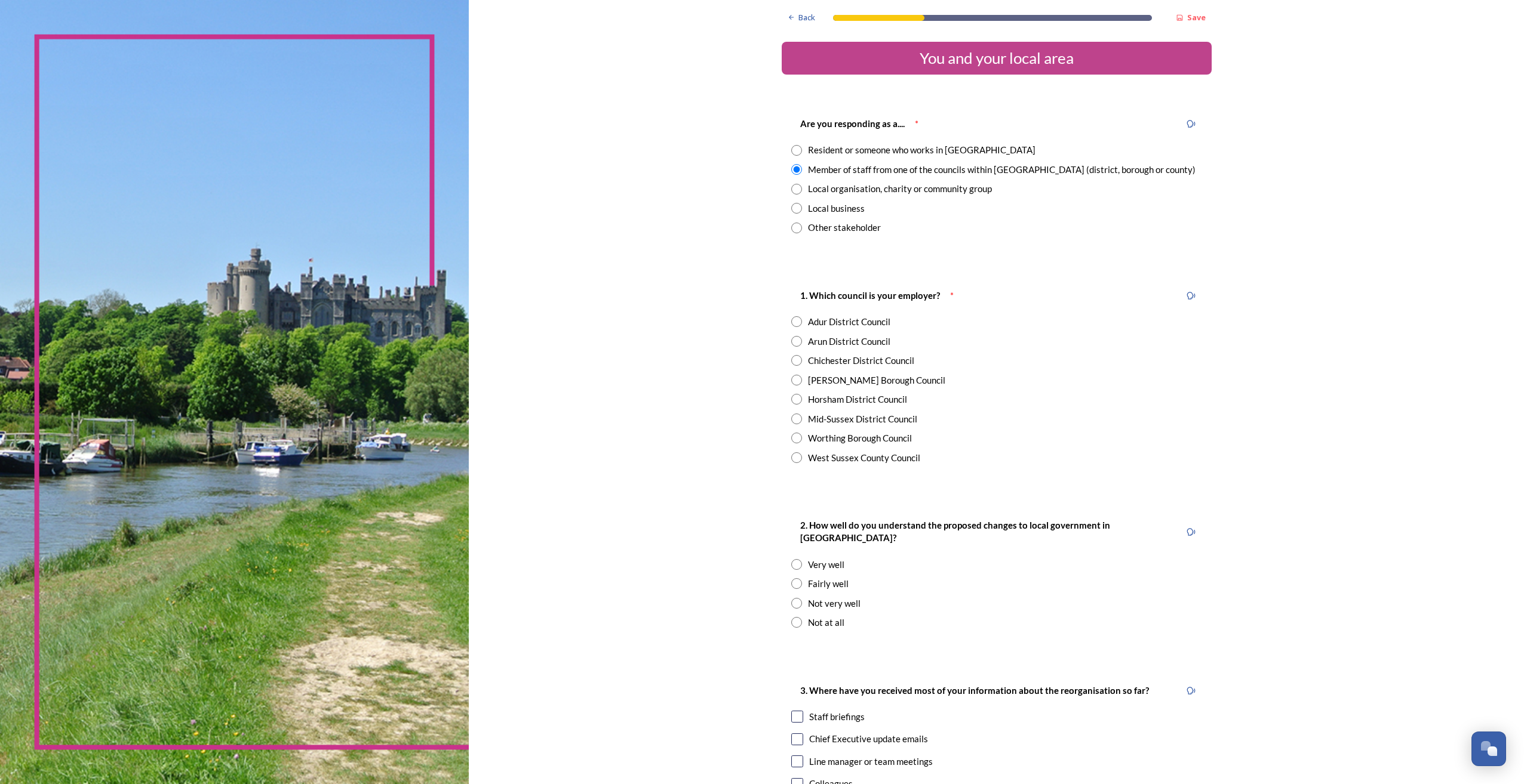
click at [792, 382] on input "radio" at bounding box center [796, 380] width 10 height 10
radio input "true"
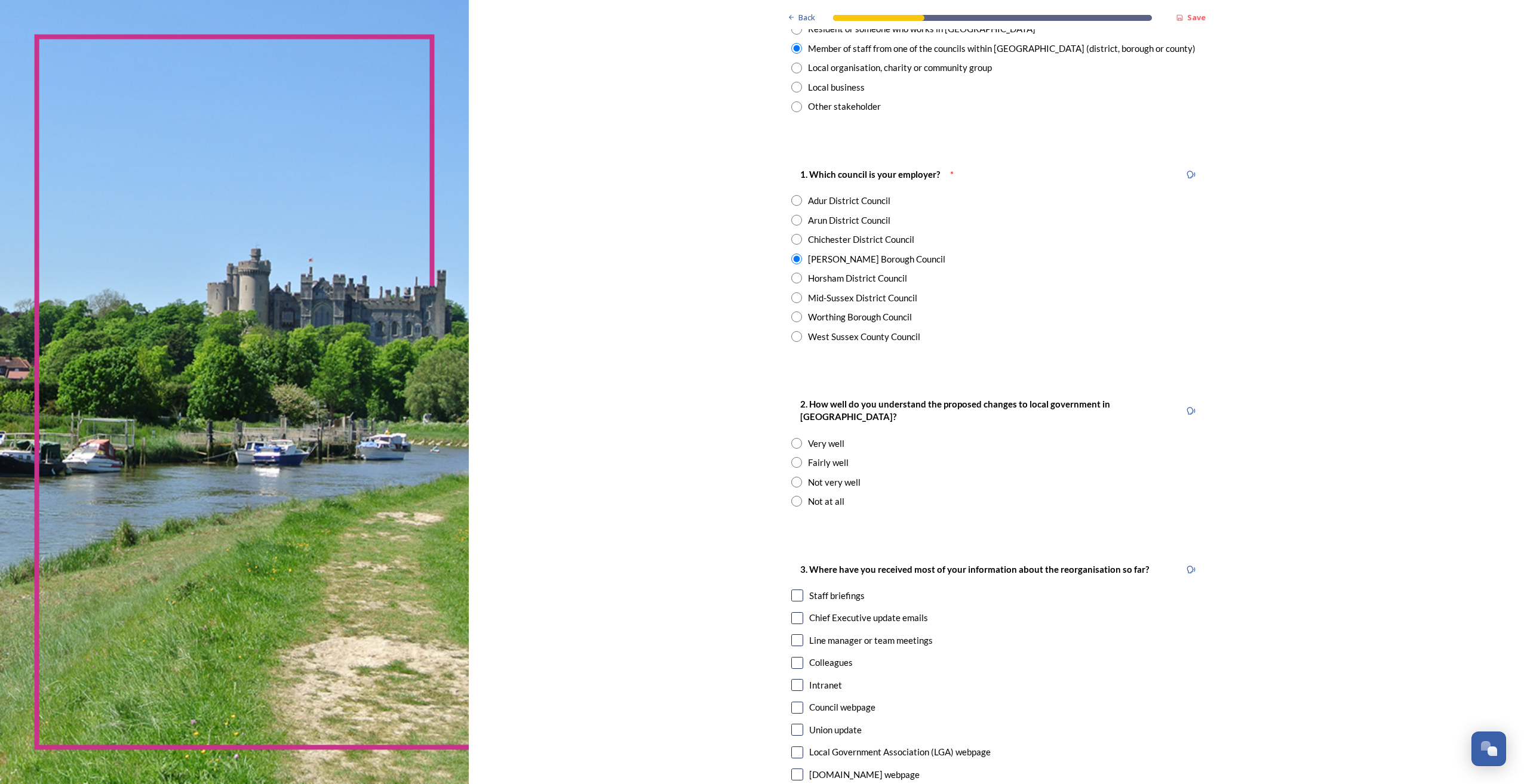
scroll to position [179, 0]
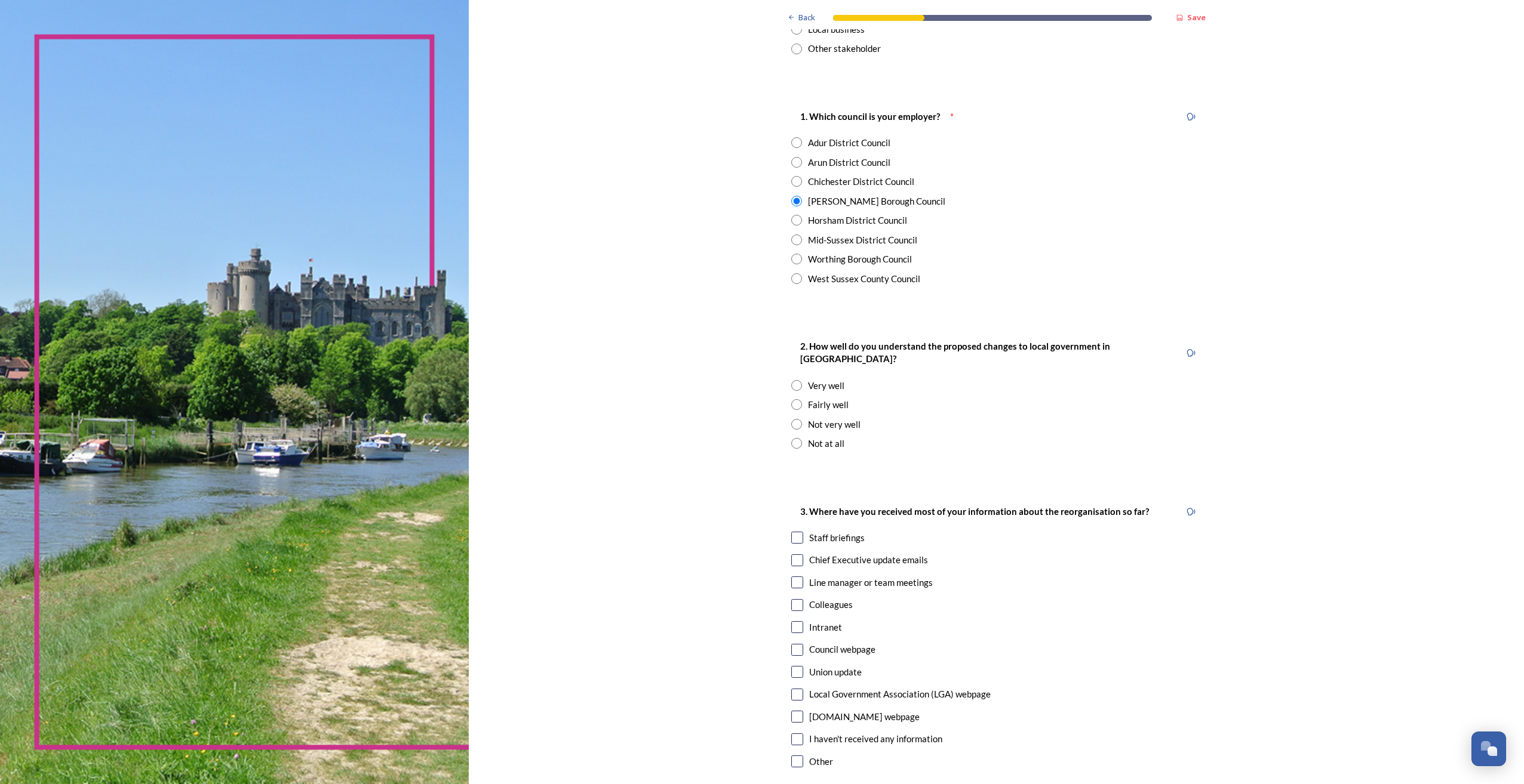
click at [793, 419] on input "radio" at bounding box center [796, 424] width 10 height 10
radio input "true"
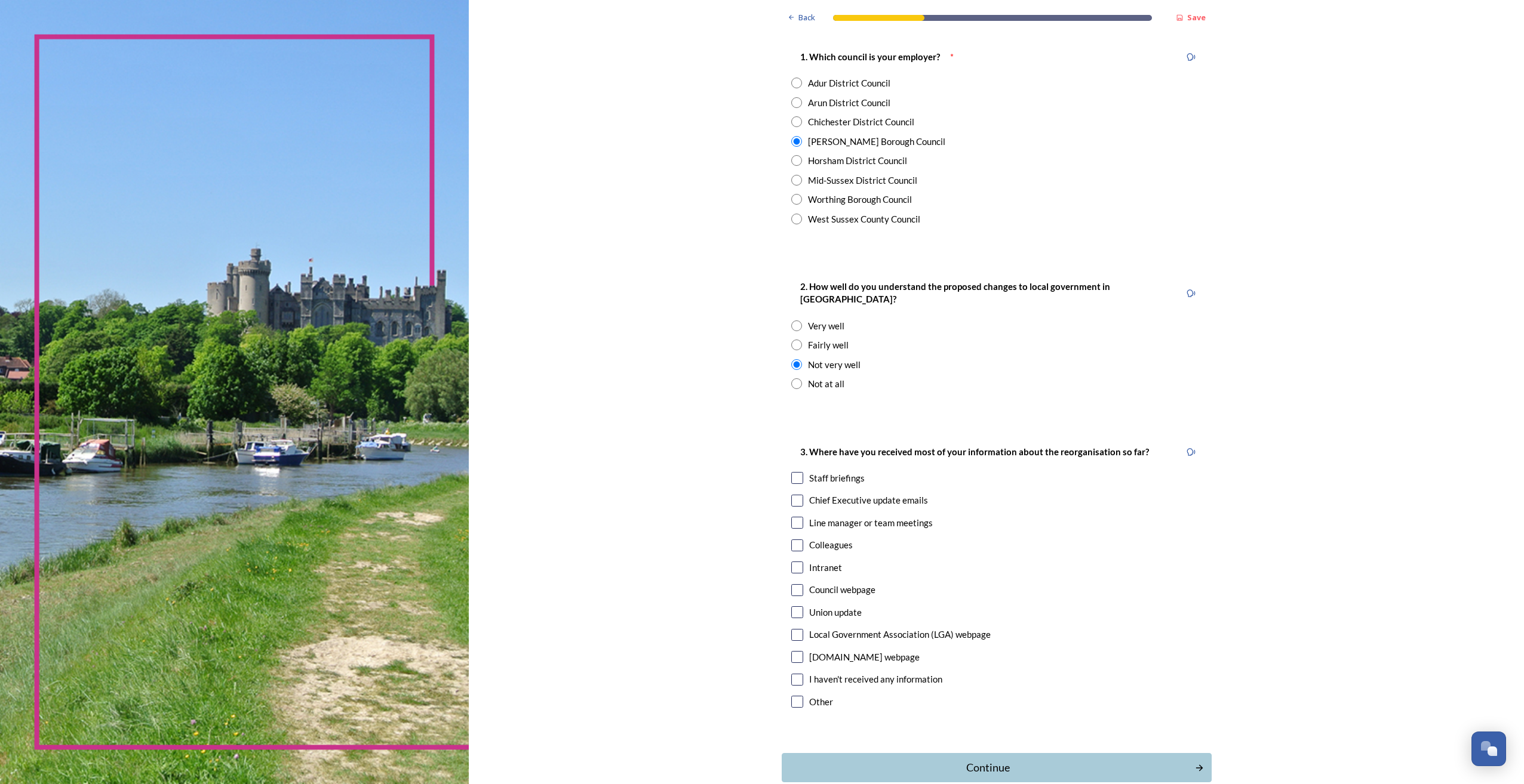
click at [793, 562] on input "checkbox" at bounding box center [797, 568] width 12 height 12
checkbox input "true"
click at [927, 764] on button "Continue" at bounding box center [996, 768] width 434 height 29
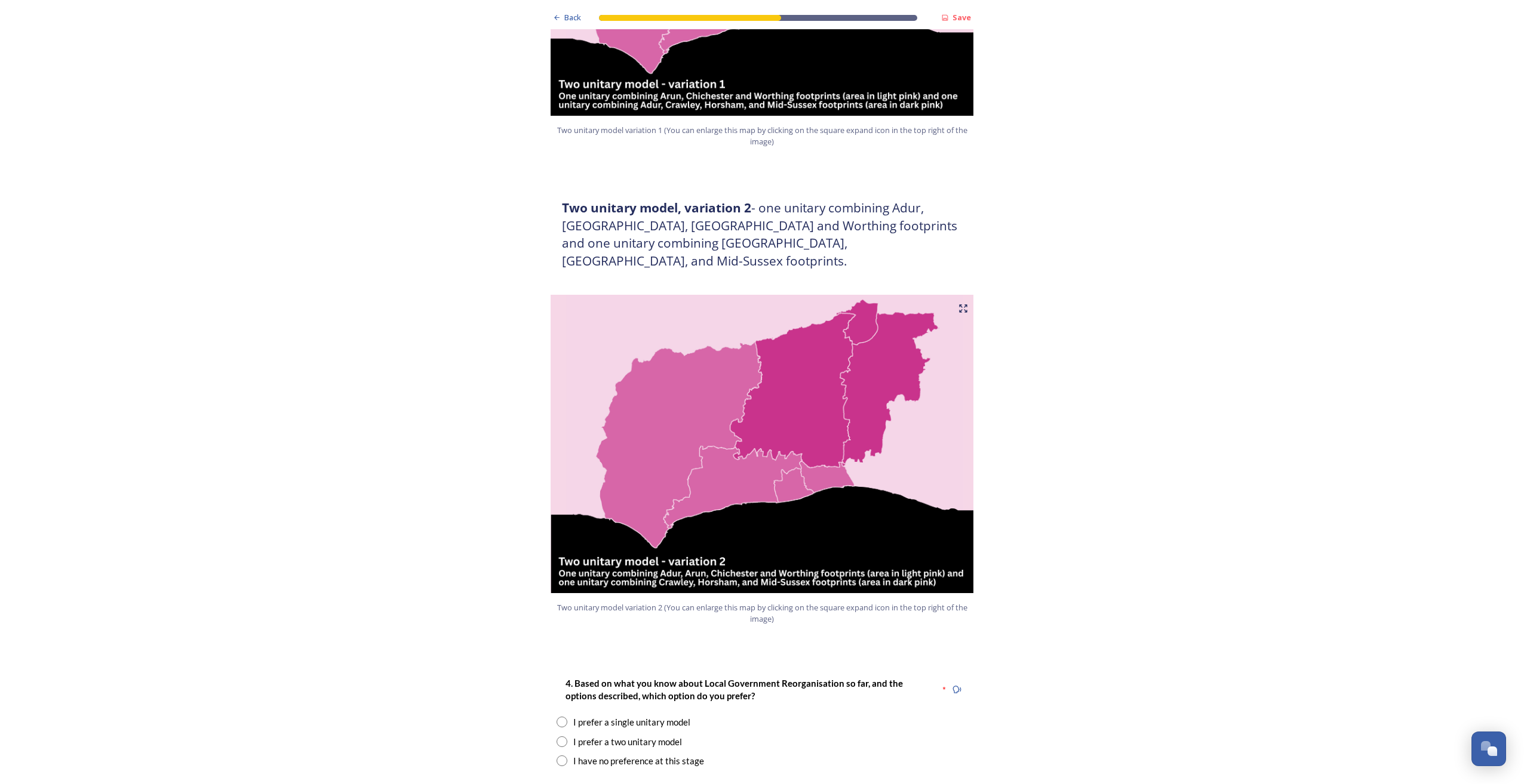
scroll to position [1134, 0]
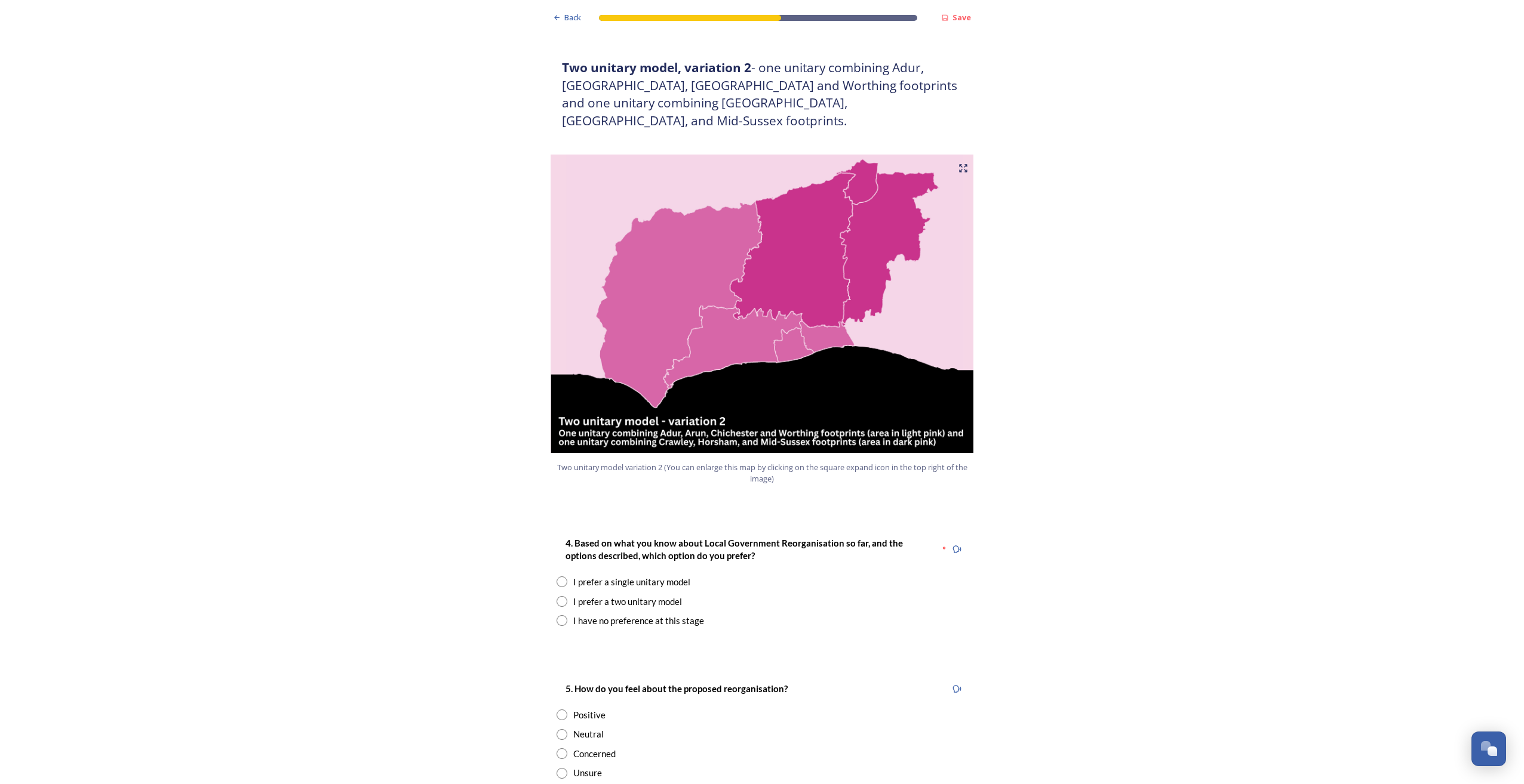
click at [576, 575] on div "I prefer a single unitary model" at bounding box center [632, 582] width 117 height 13
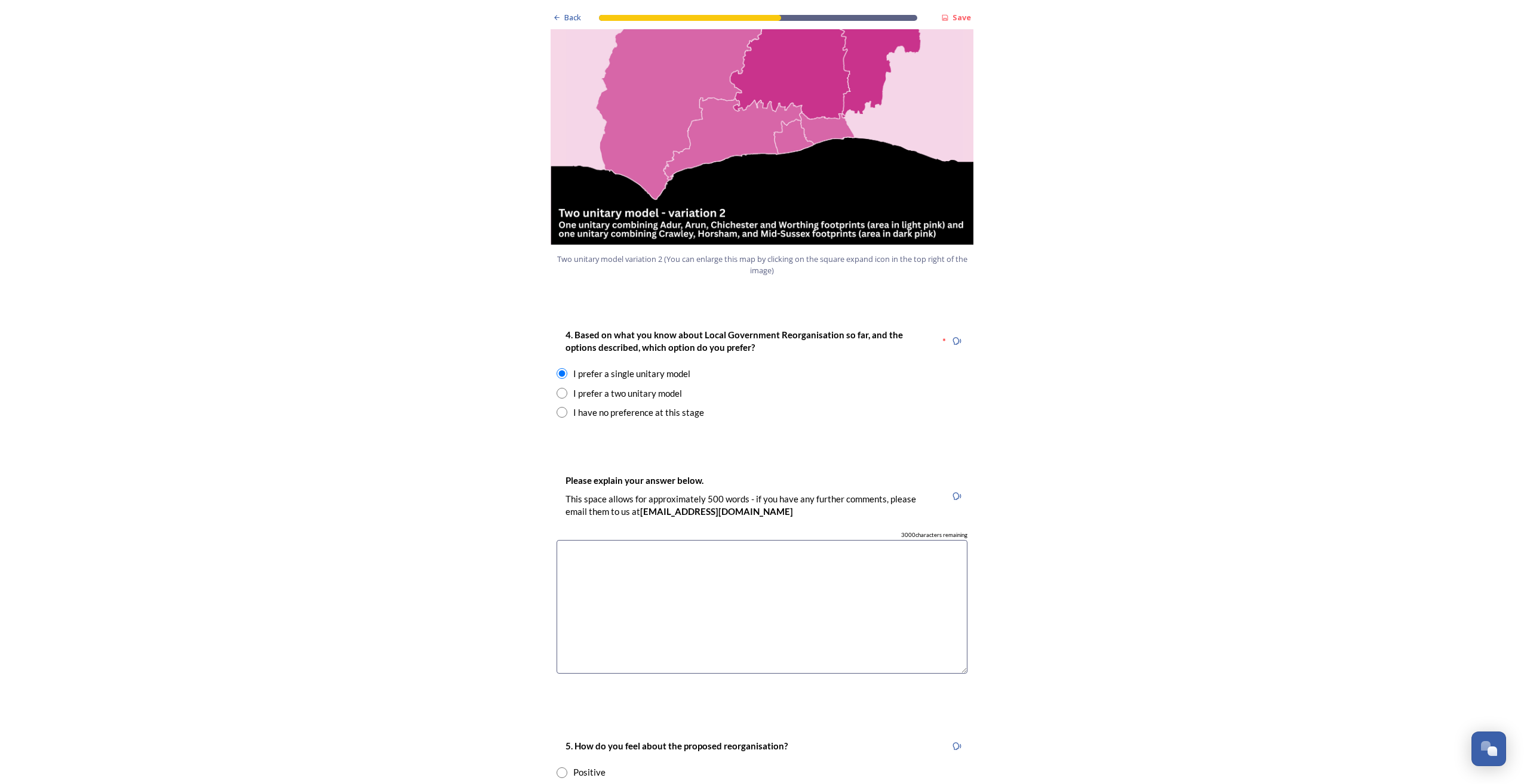
scroll to position [1373, 0]
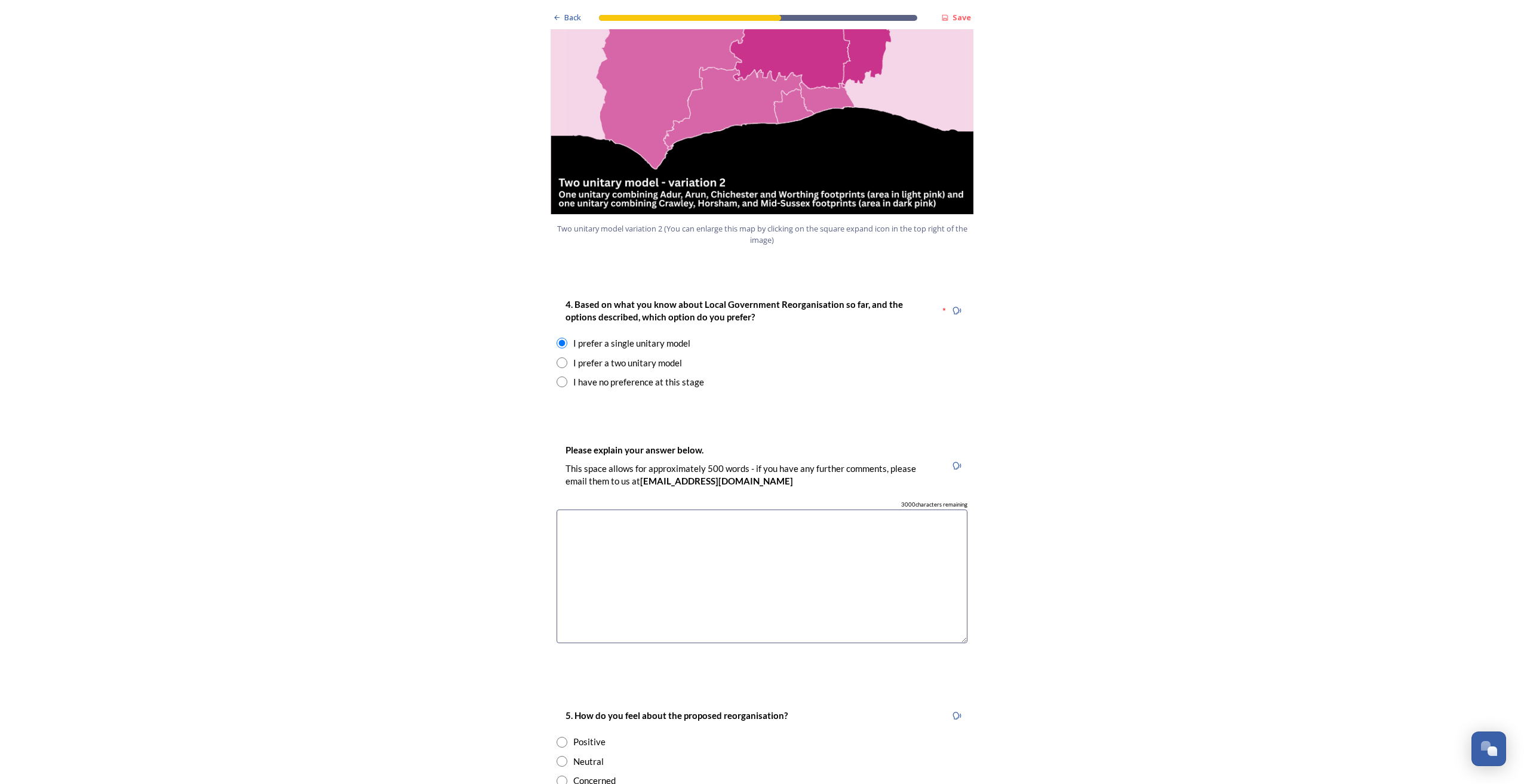
click at [580, 376] on div "I have no preference at this stage" at bounding box center [638, 382] width 131 height 13
radio input "false"
radio input "true"
click at [586, 337] on div "I prefer a single unitary model" at bounding box center [632, 343] width 117 height 13
radio input "true"
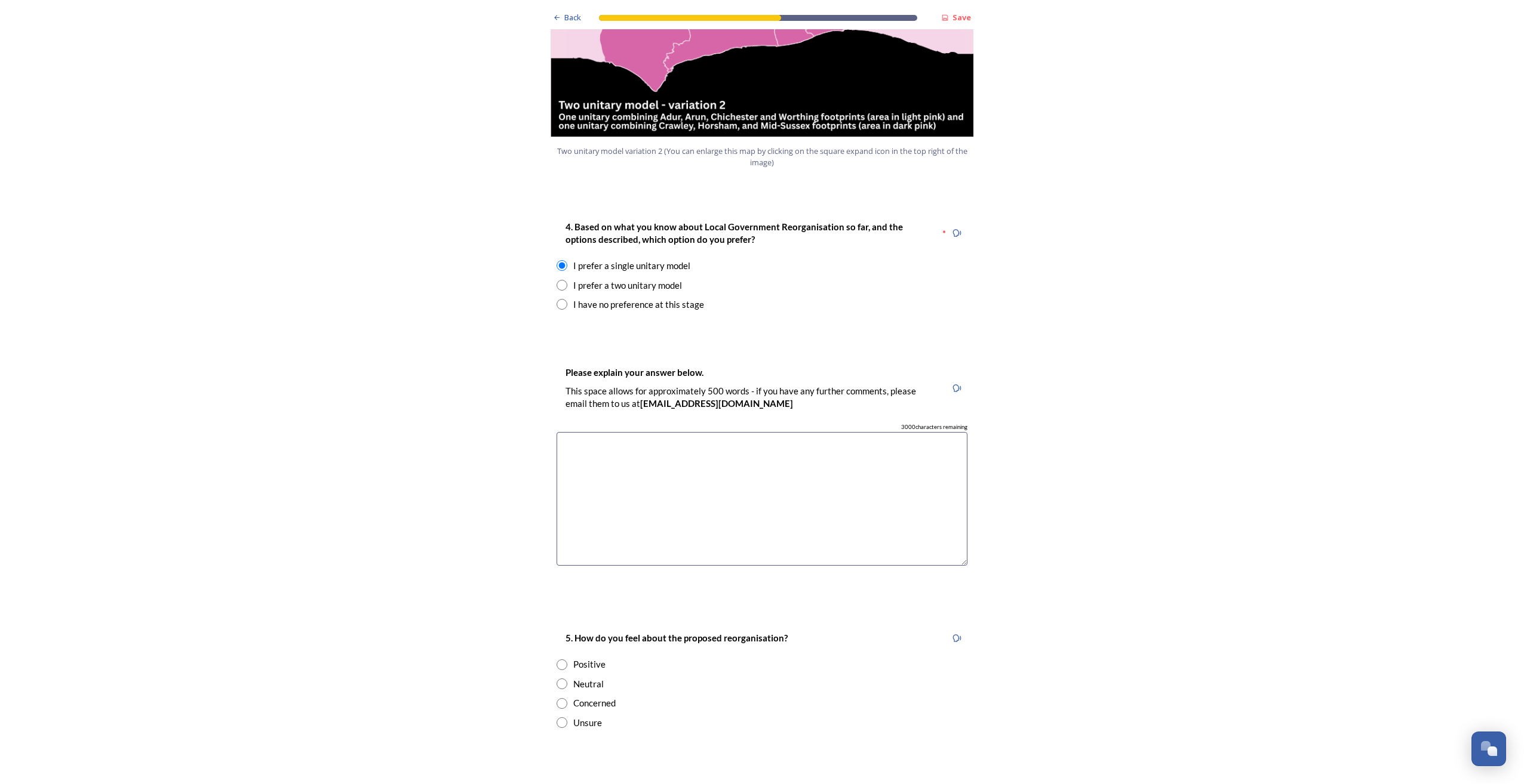
scroll to position [1611, 0]
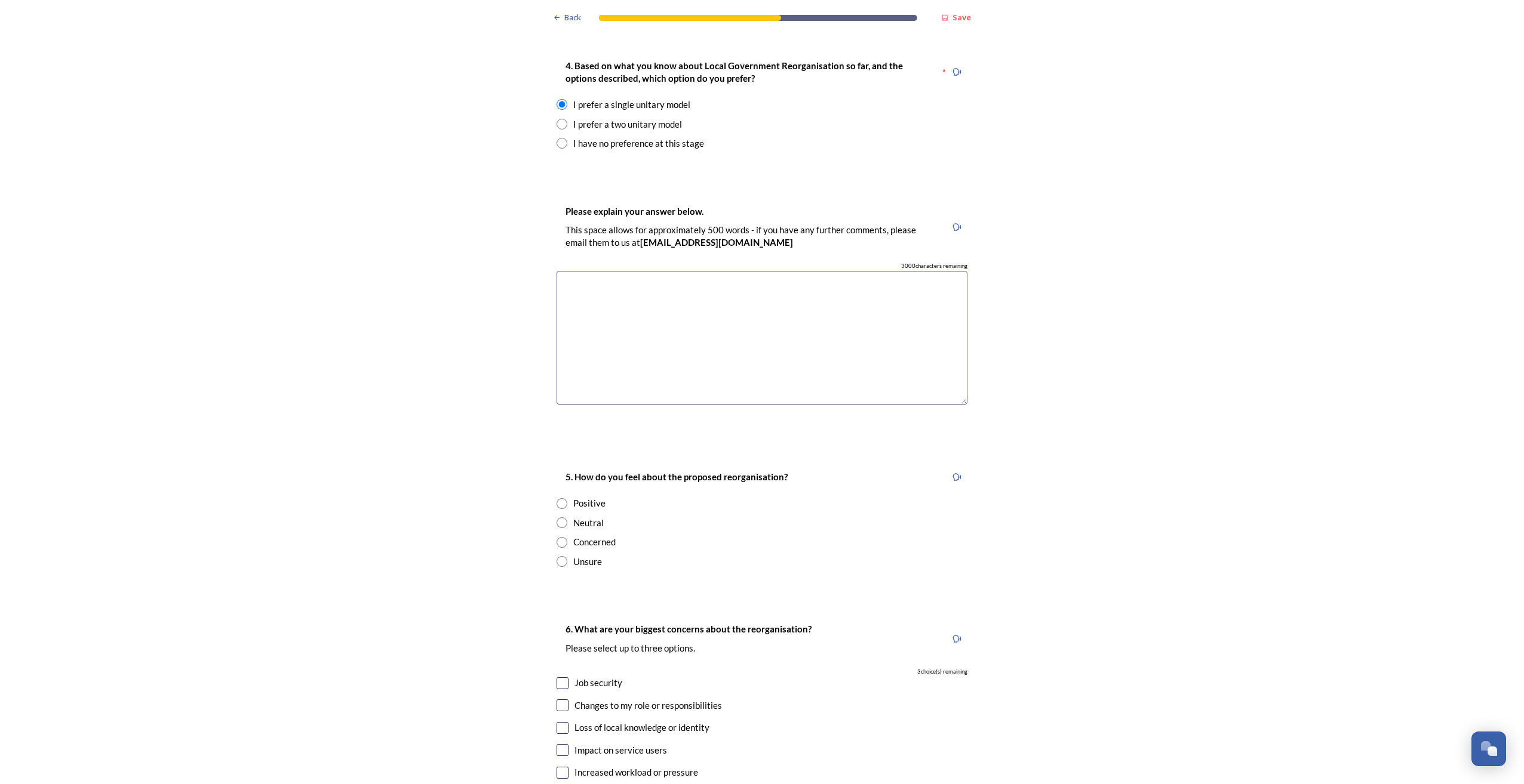
click at [573, 516] on div "Neutral" at bounding box center [588, 523] width 31 height 13
radio input "true"
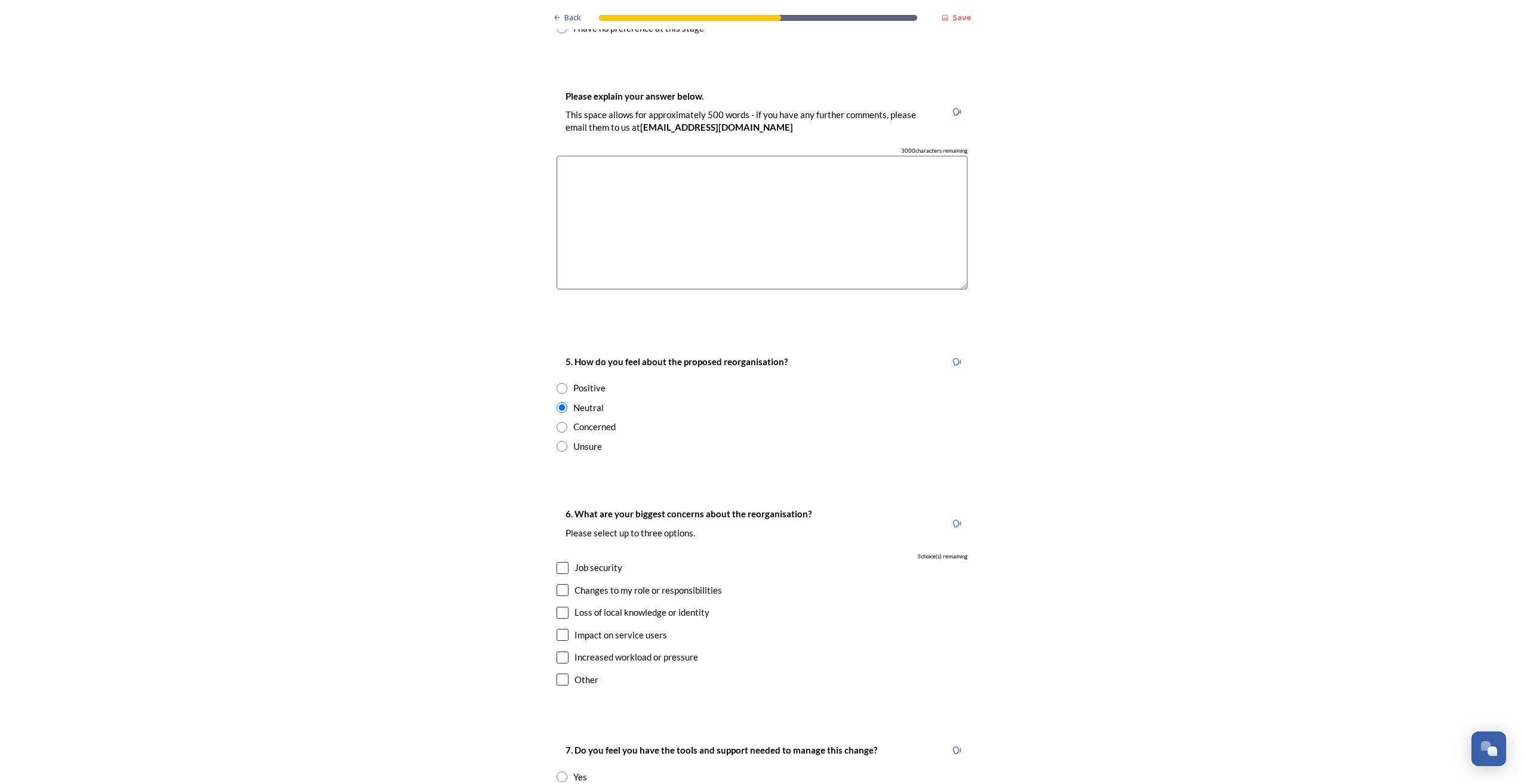
scroll to position [1730, 0]
click at [559, 558] on input "checkbox" at bounding box center [562, 564] width 12 height 12
checkbox input "true"
click at [562, 580] on input "checkbox" at bounding box center [562, 586] width 12 height 12
checkbox input "true"
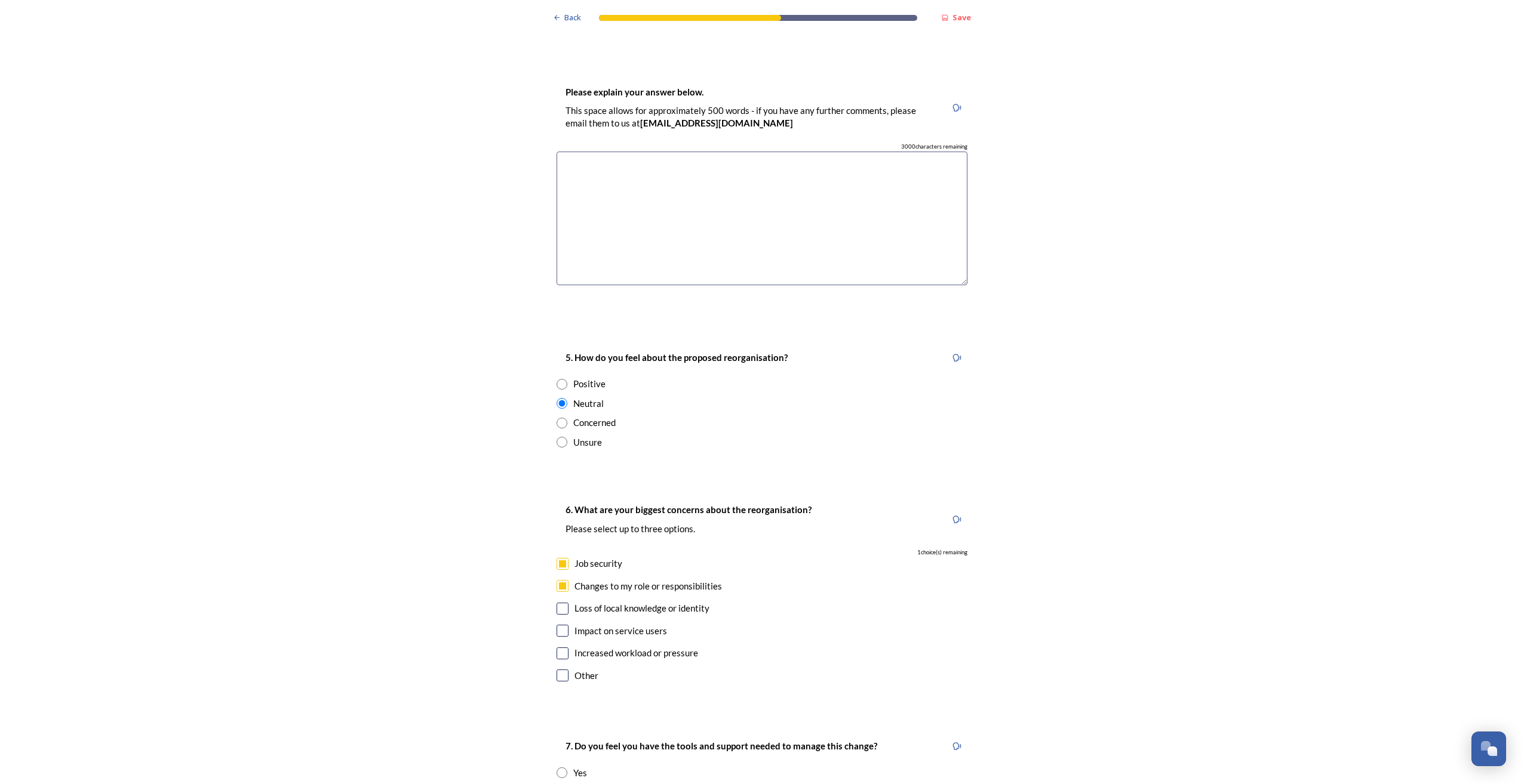
click at [557, 648] on input "checkbox" at bounding box center [562, 654] width 12 height 12
checkbox input "true"
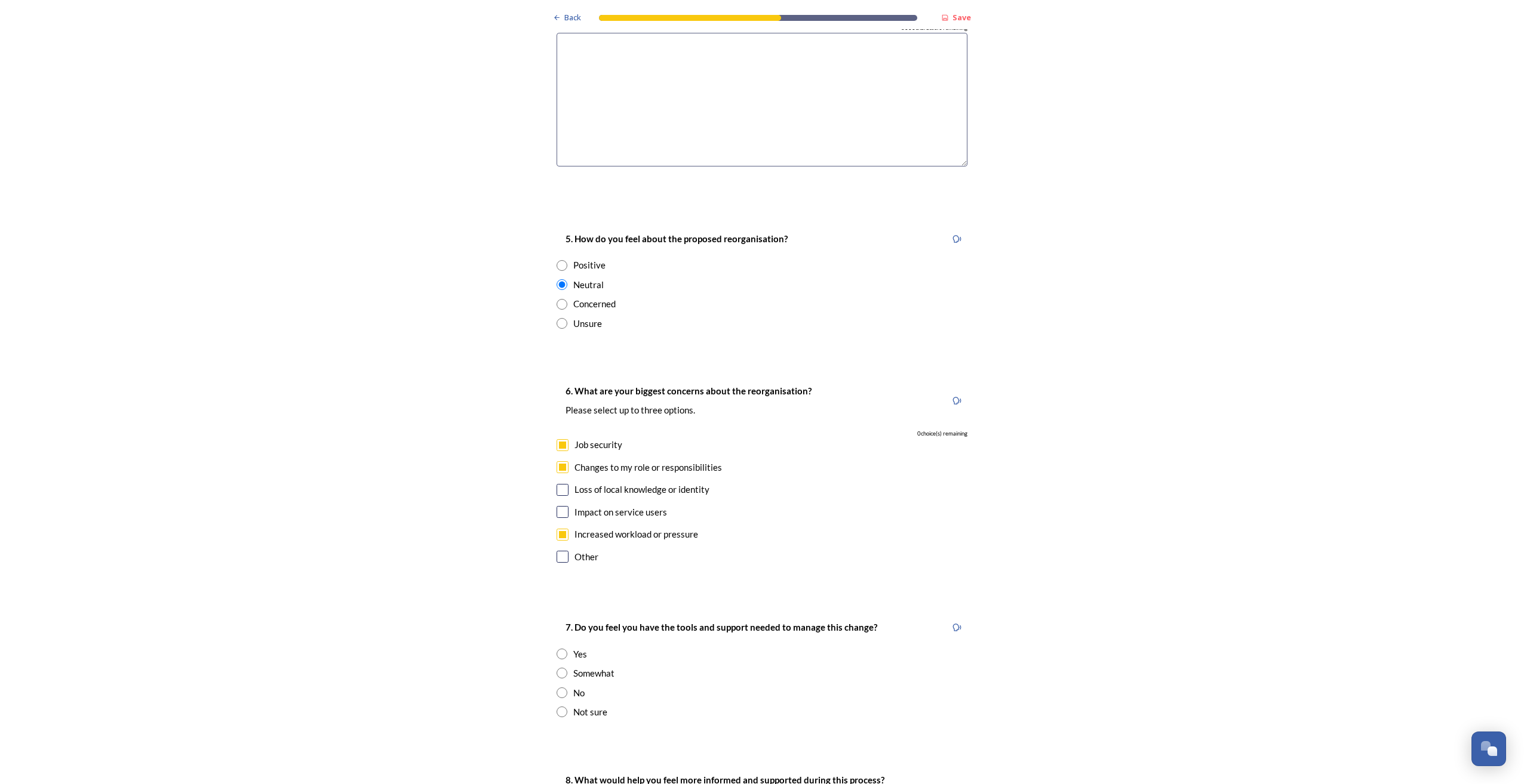
scroll to position [1850, 0]
click at [559, 667] on input "radio" at bounding box center [561, 673] width 10 height 10
radio input "true"
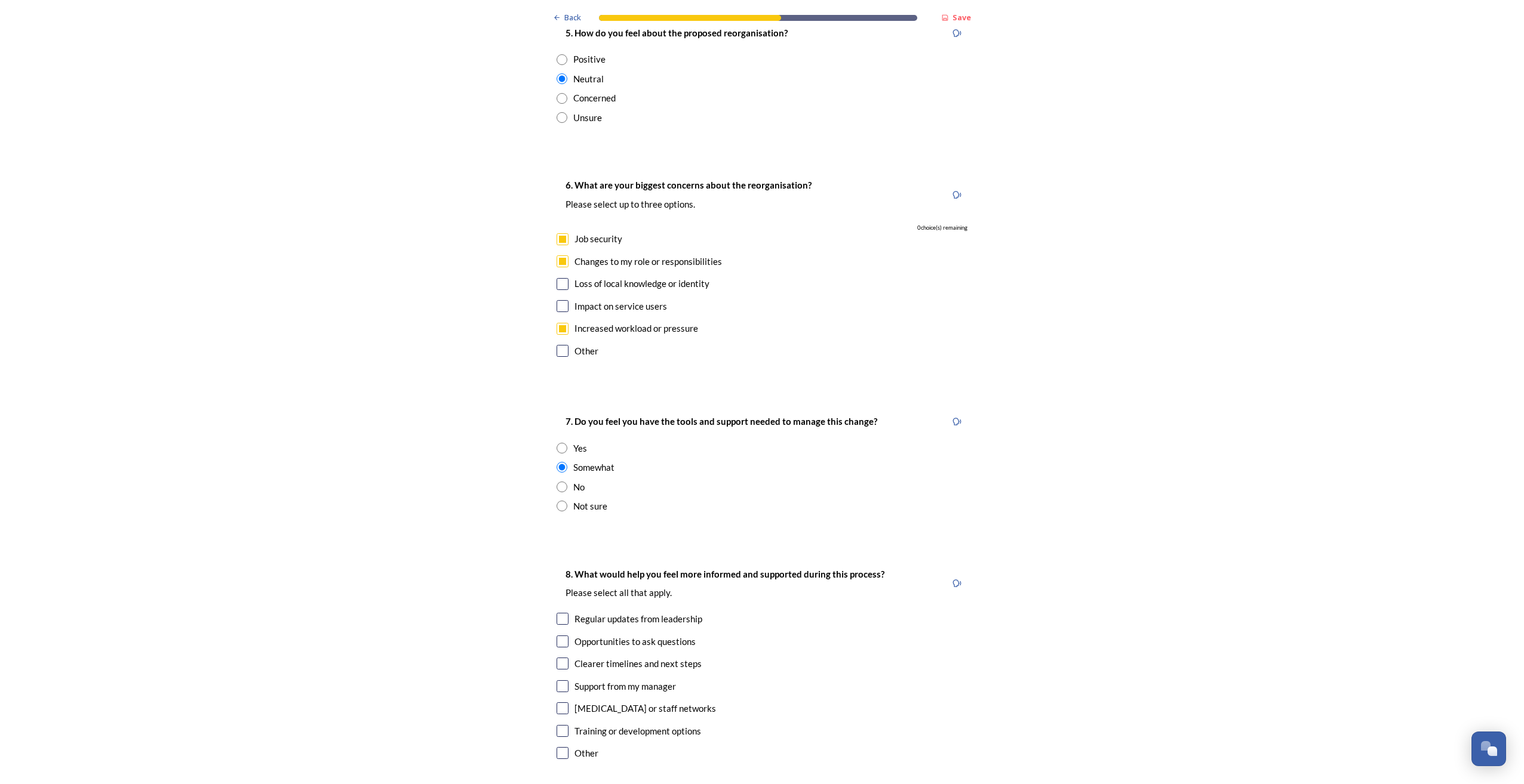
scroll to position [2089, 0]
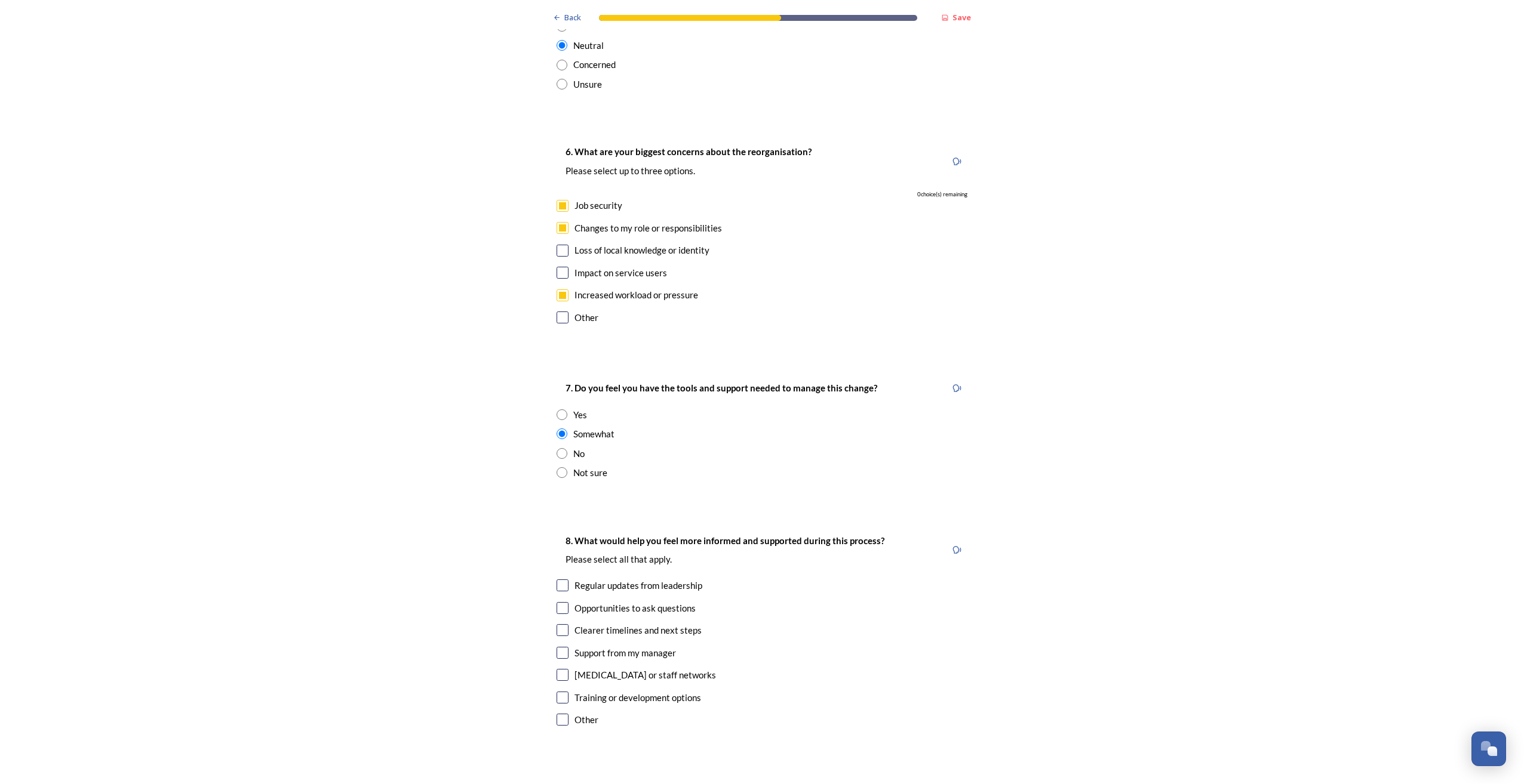
click at [559, 624] on input "checkbox" at bounding box center [562, 630] width 12 height 12
checkbox input "true"
click at [560, 692] on input "checkbox" at bounding box center [562, 698] width 12 height 12
checkbox input "true"
click at [564, 669] on input "checkbox" at bounding box center [562, 675] width 12 height 12
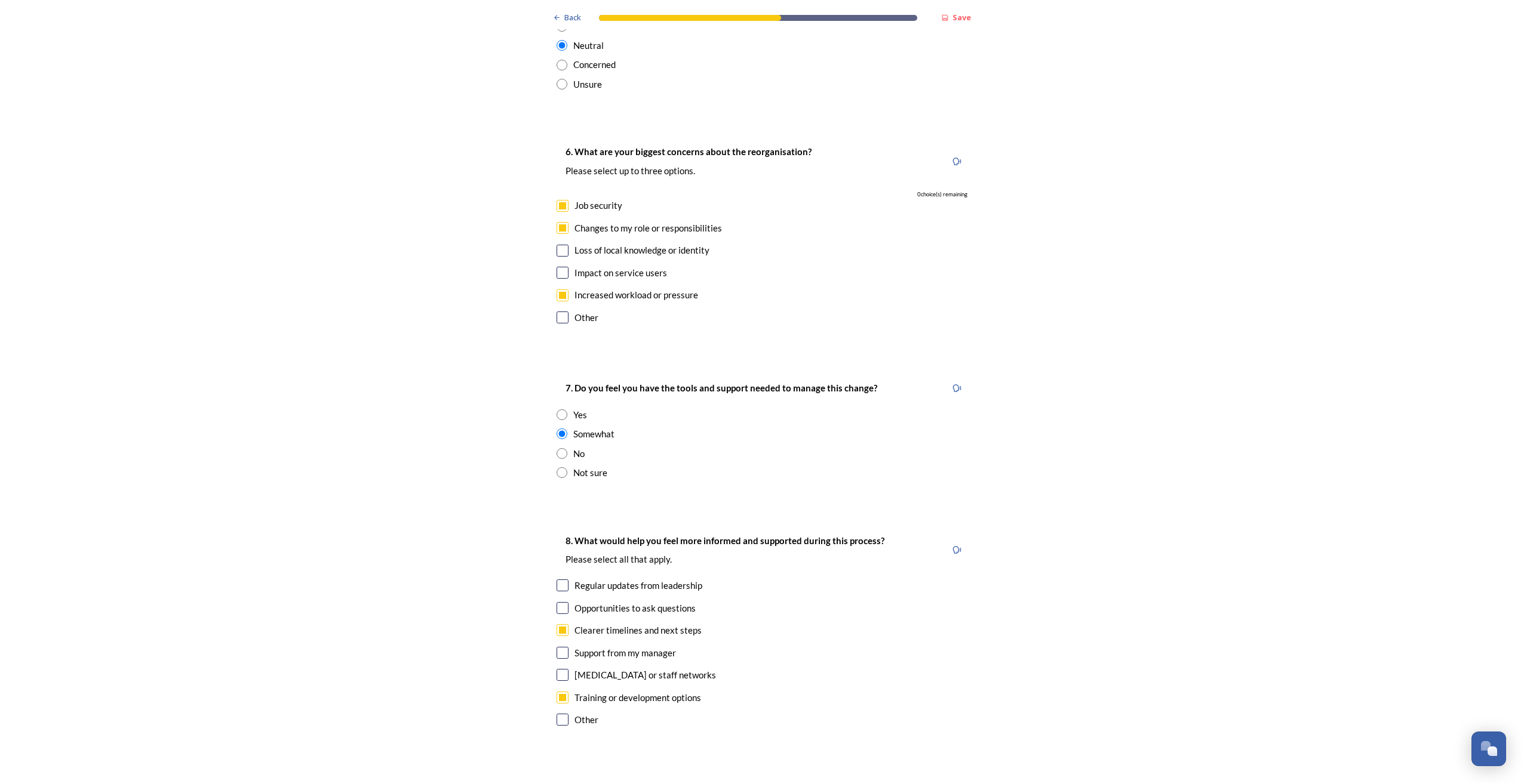
checkbox input "true"
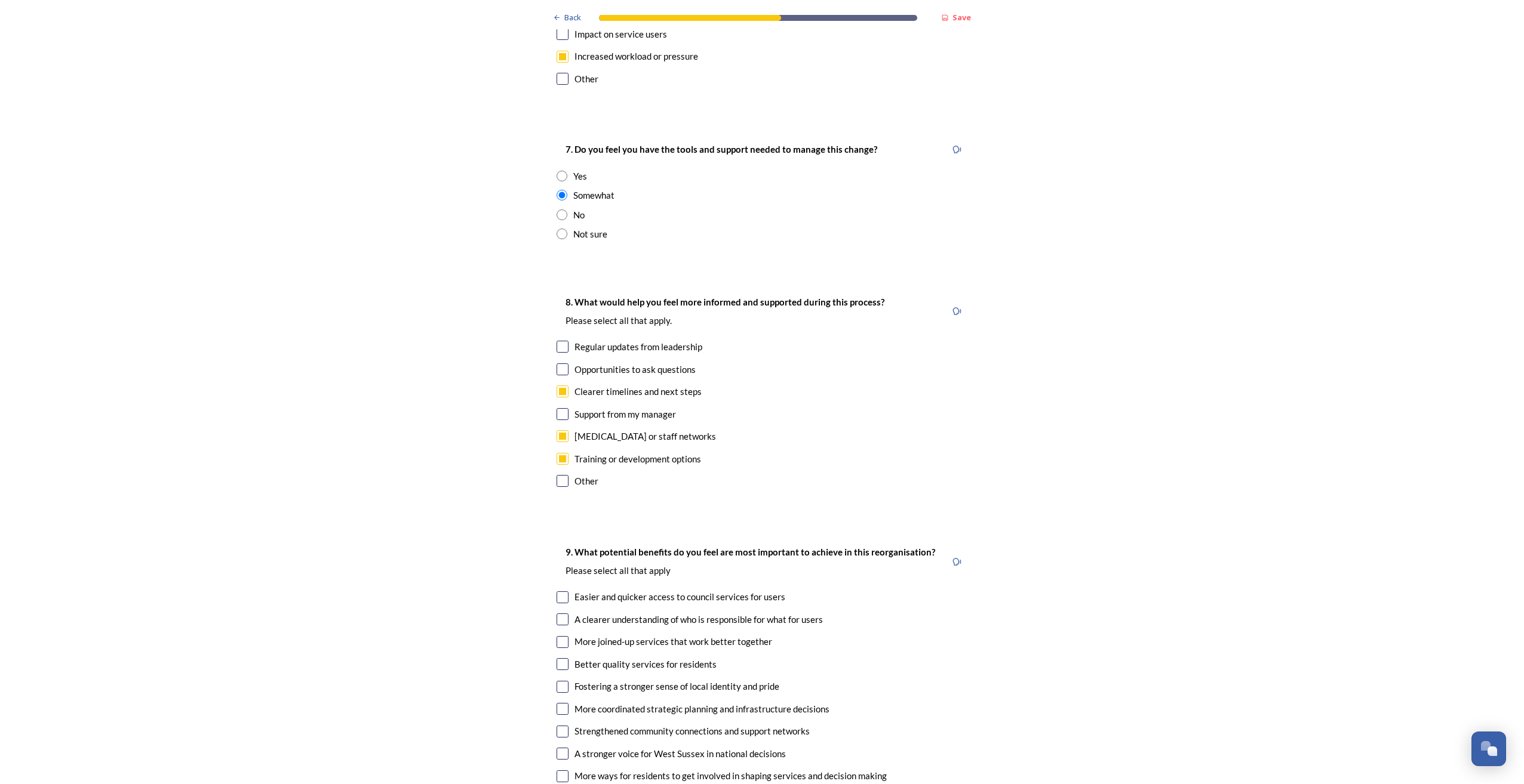
scroll to position [2387, 0]
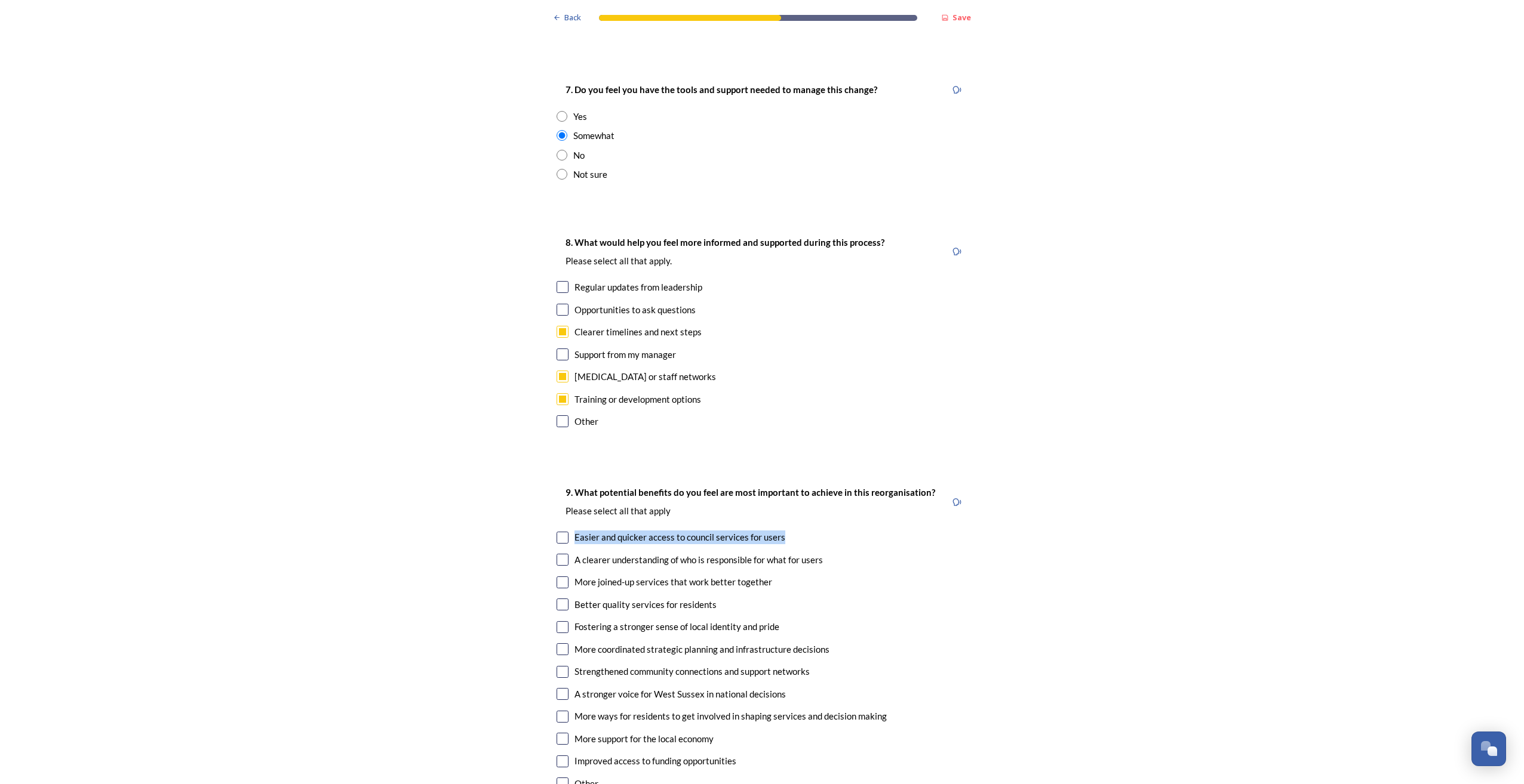
click at [555, 509] on div "9. What potential benefits do you feel are most important to achieve in this re…" at bounding box center [762, 640] width 430 height 332
click at [556, 532] on input "checkbox" at bounding box center [562, 538] width 12 height 12
checkbox input "true"
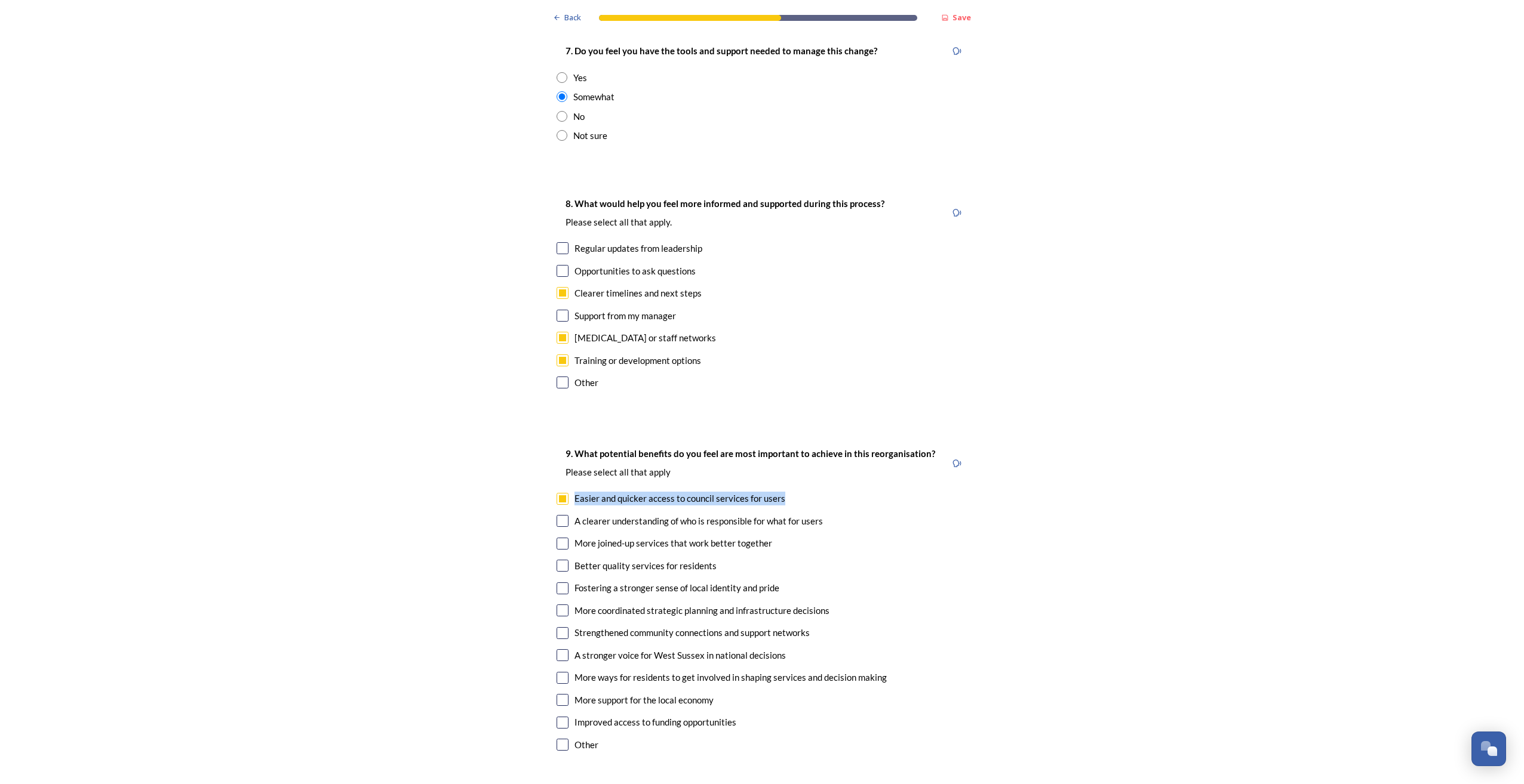
scroll to position [2447, 0]
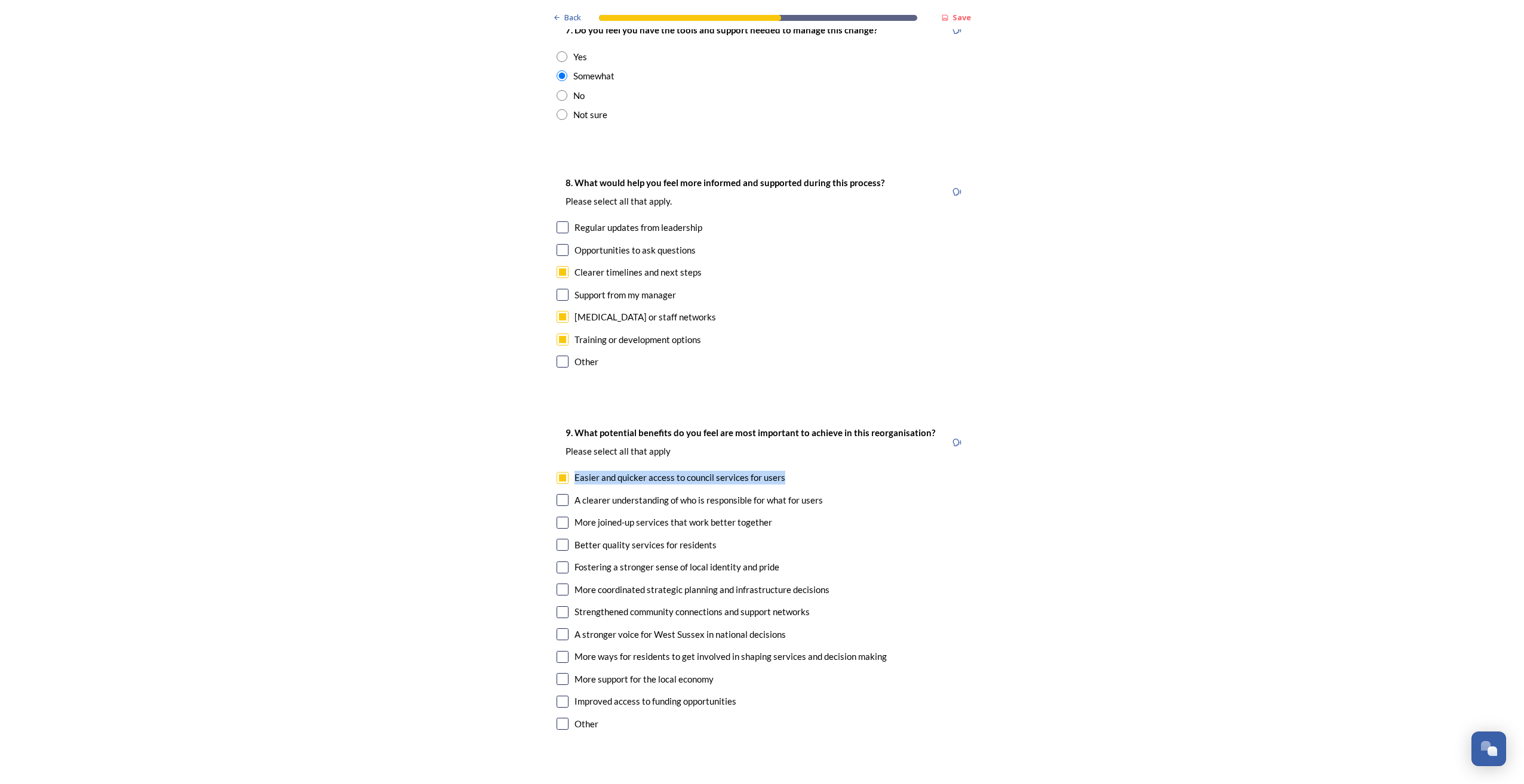
click at [560, 494] on input "checkbox" at bounding box center [562, 500] width 12 height 12
checkbox input "true"
click at [558, 539] on input "checkbox" at bounding box center [562, 545] width 12 height 12
checkbox input "true"
click at [556, 606] on input "checkbox" at bounding box center [562, 612] width 12 height 12
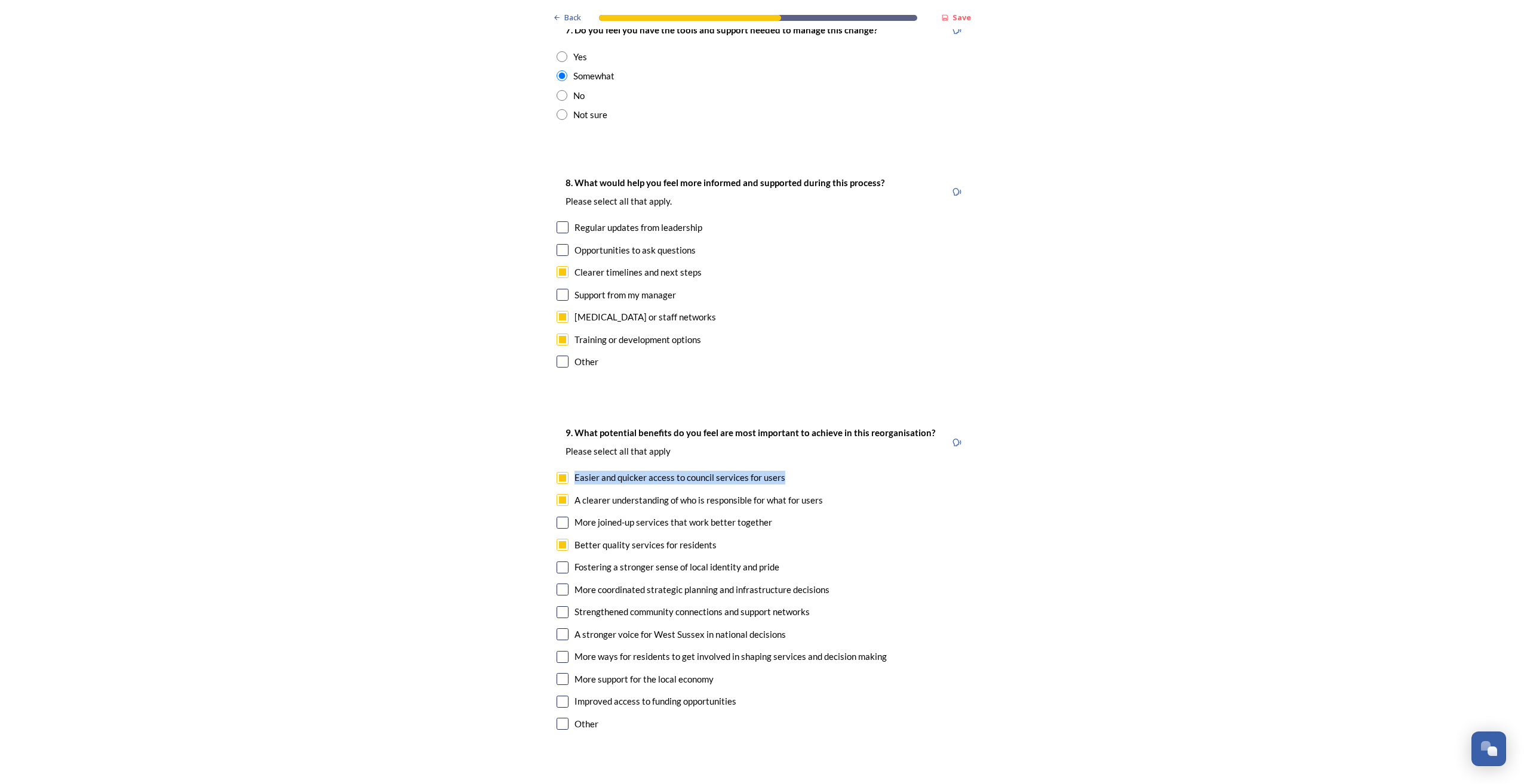
checkbox input "true"
click at [556, 673] on input "checkbox" at bounding box center [562, 679] width 12 height 12
checkbox input "true"
click at [564, 651] on input "checkbox" at bounding box center [562, 657] width 12 height 12
checkbox input "true"
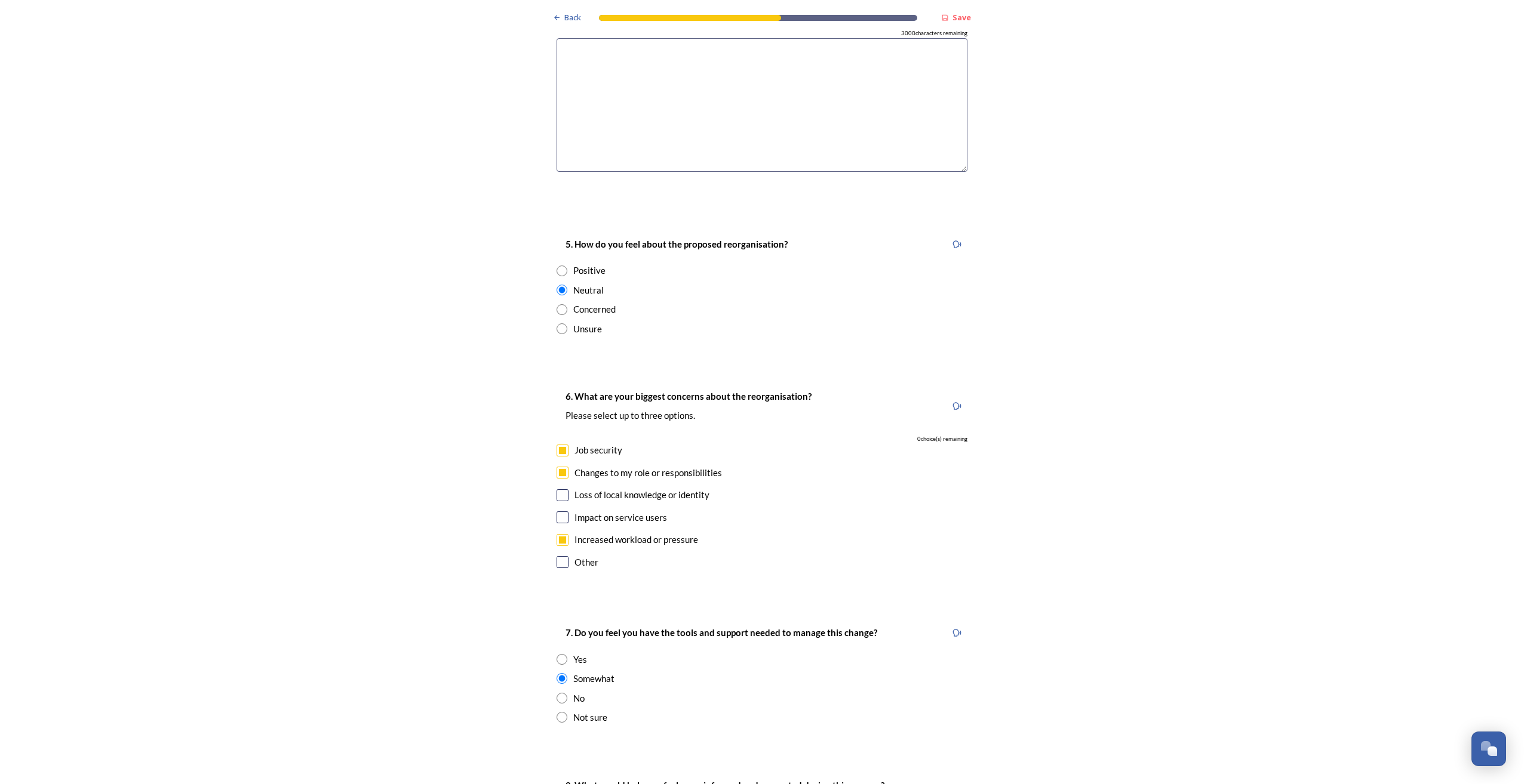
scroll to position [3063, 0]
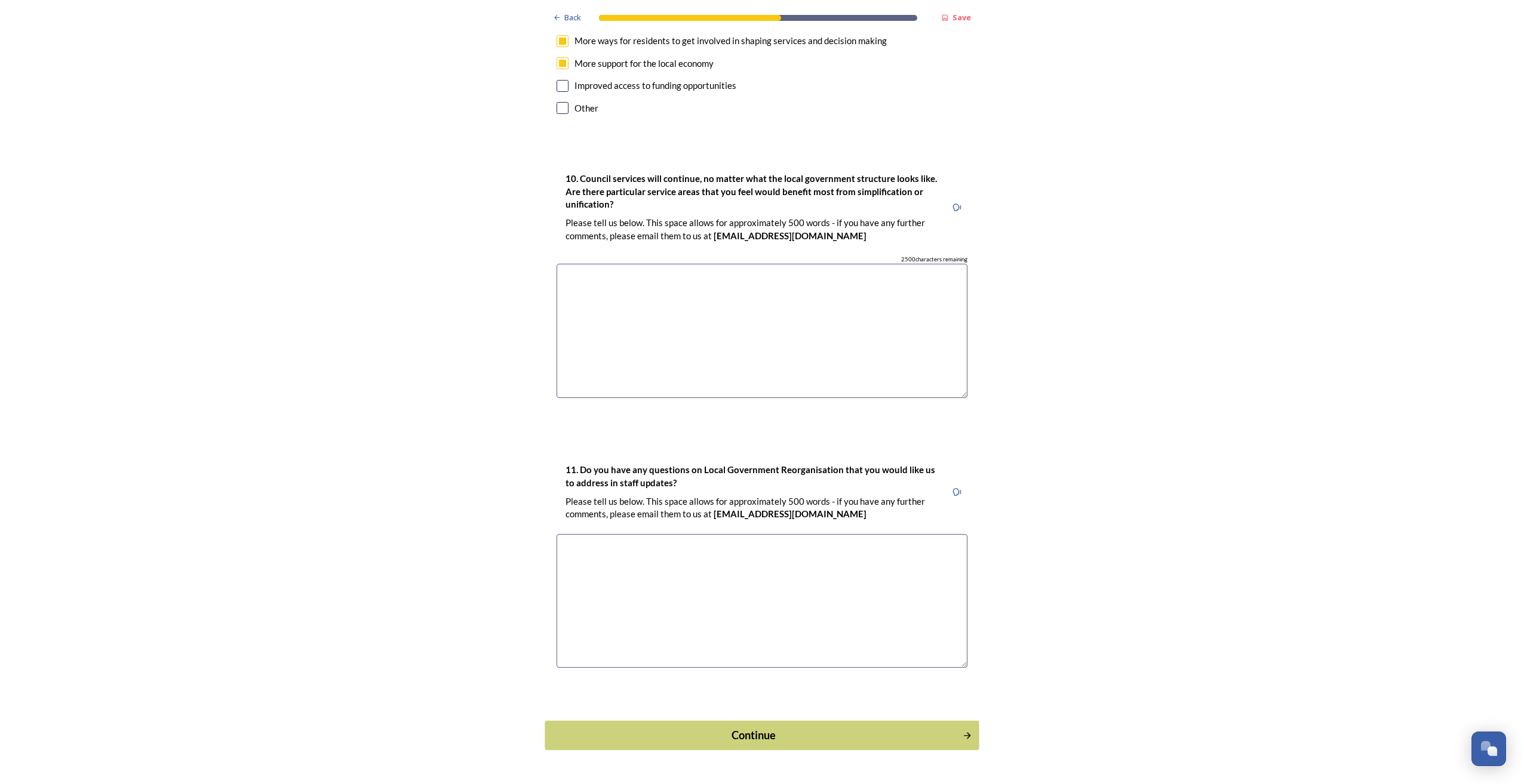
click at [883, 727] on div "Continue" at bounding box center [754, 735] width 404 height 16
